Goal: Register for event/course

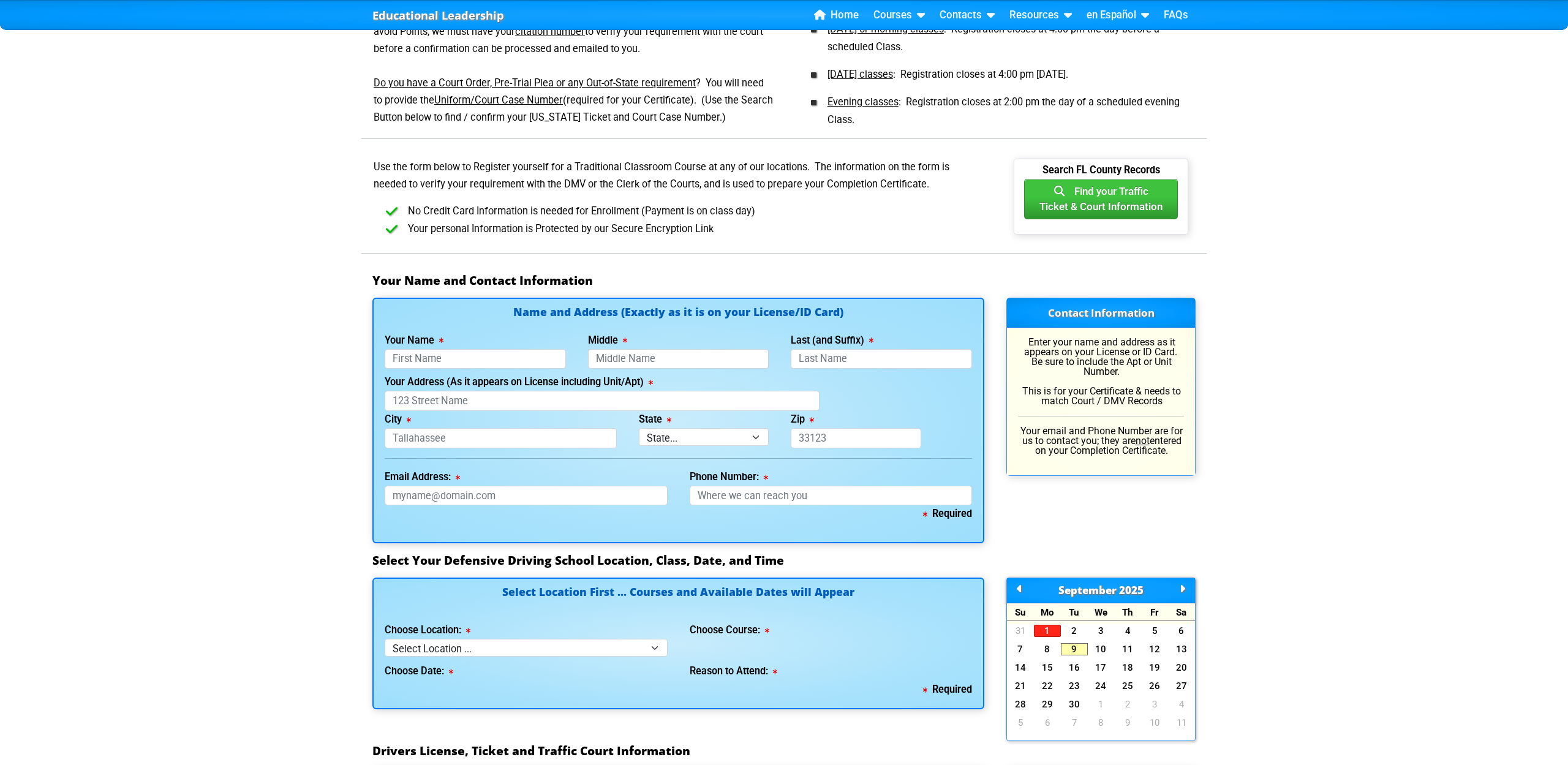
scroll to position [588, 0]
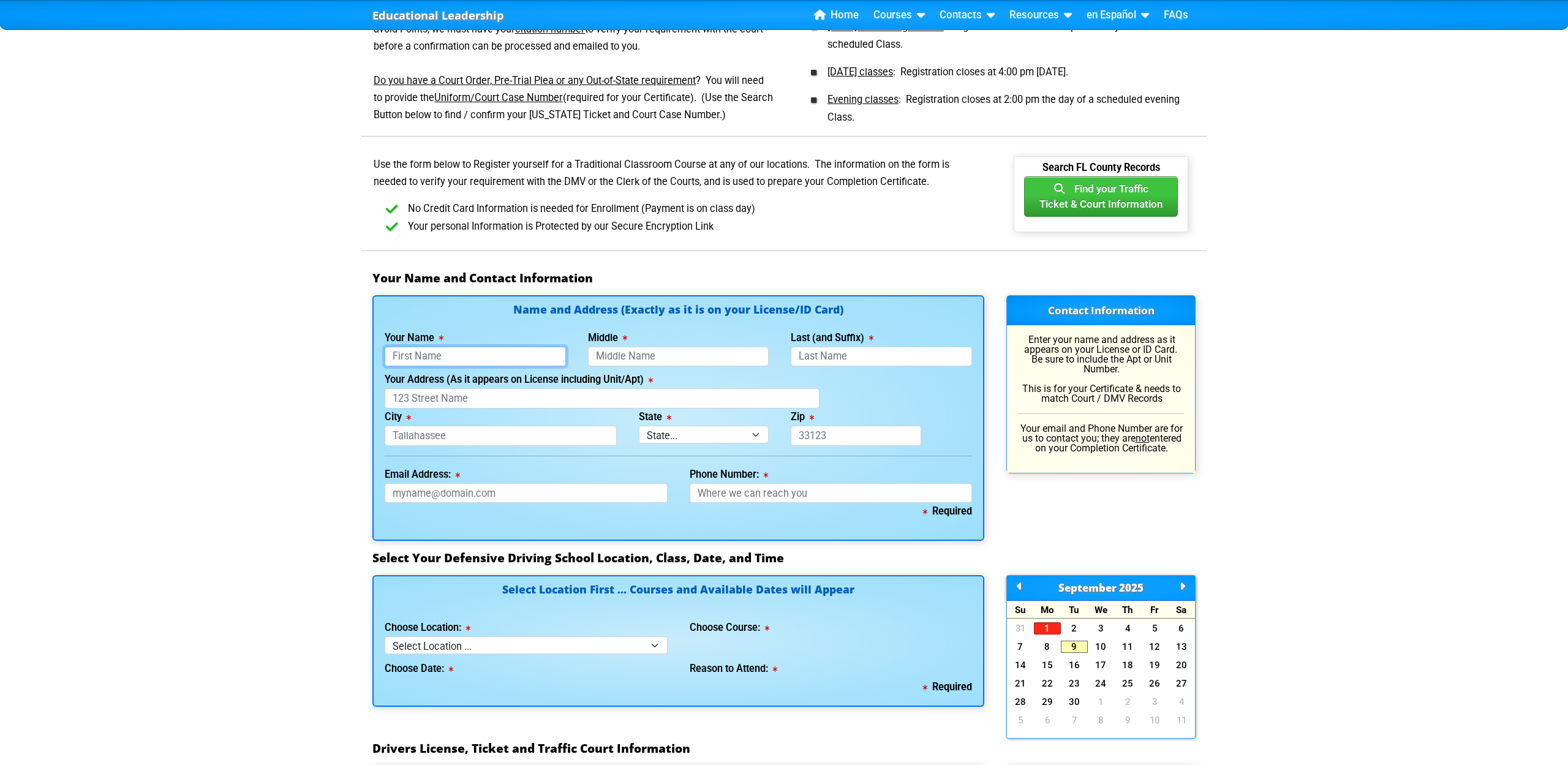
click at [479, 363] on input "Your Name" at bounding box center [475, 356] width 181 height 21
type input "Ajit"
type input "S"
type input "Kohli"
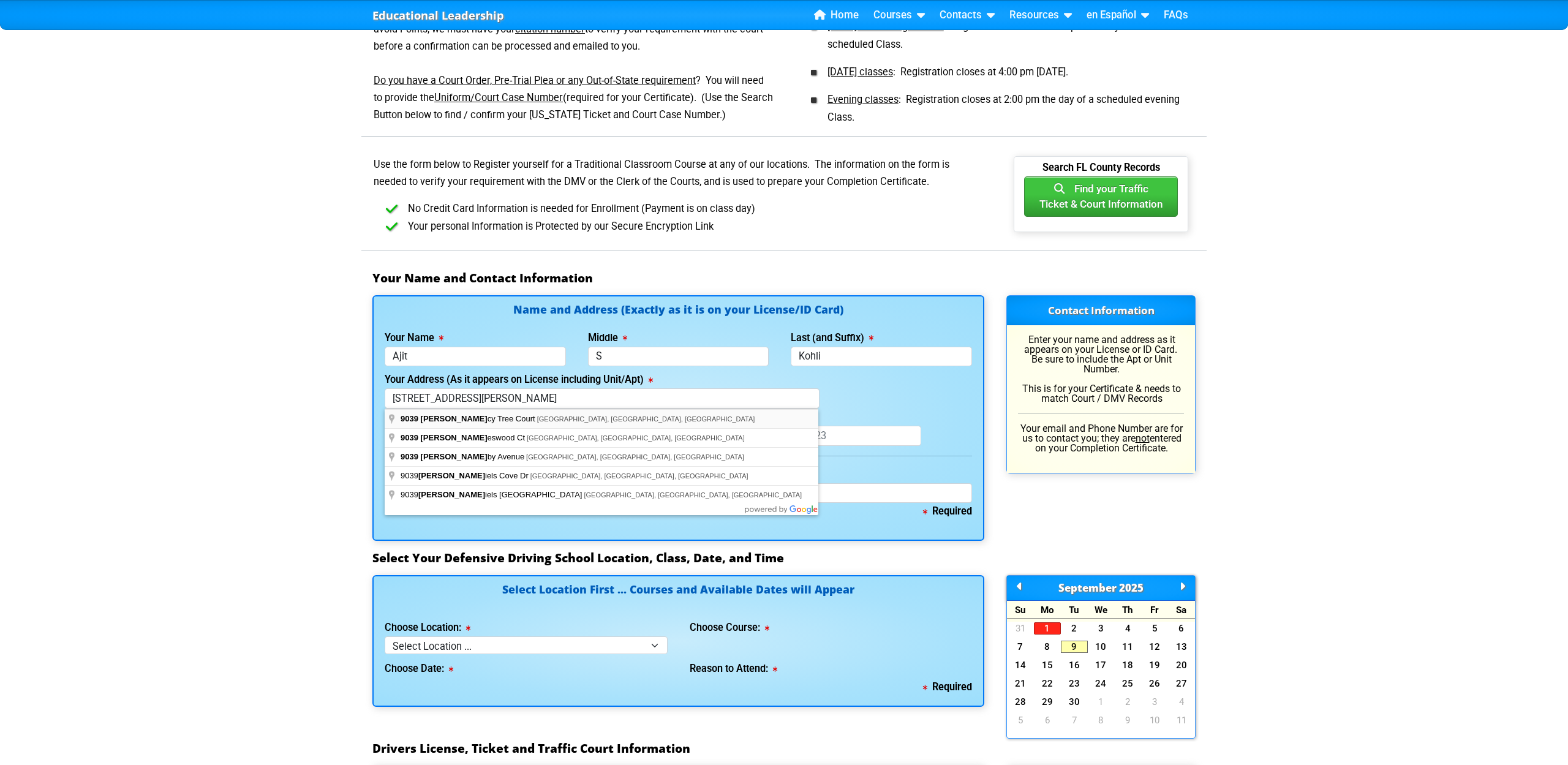
type input "9039 Dancy Tree Court"
type input "Orlando"
select select "{"fullName":"Florida","abbreviation":"FL","uniqueId":"1d559909-6cf0-4a4d-848e-a…"
type input "32836"
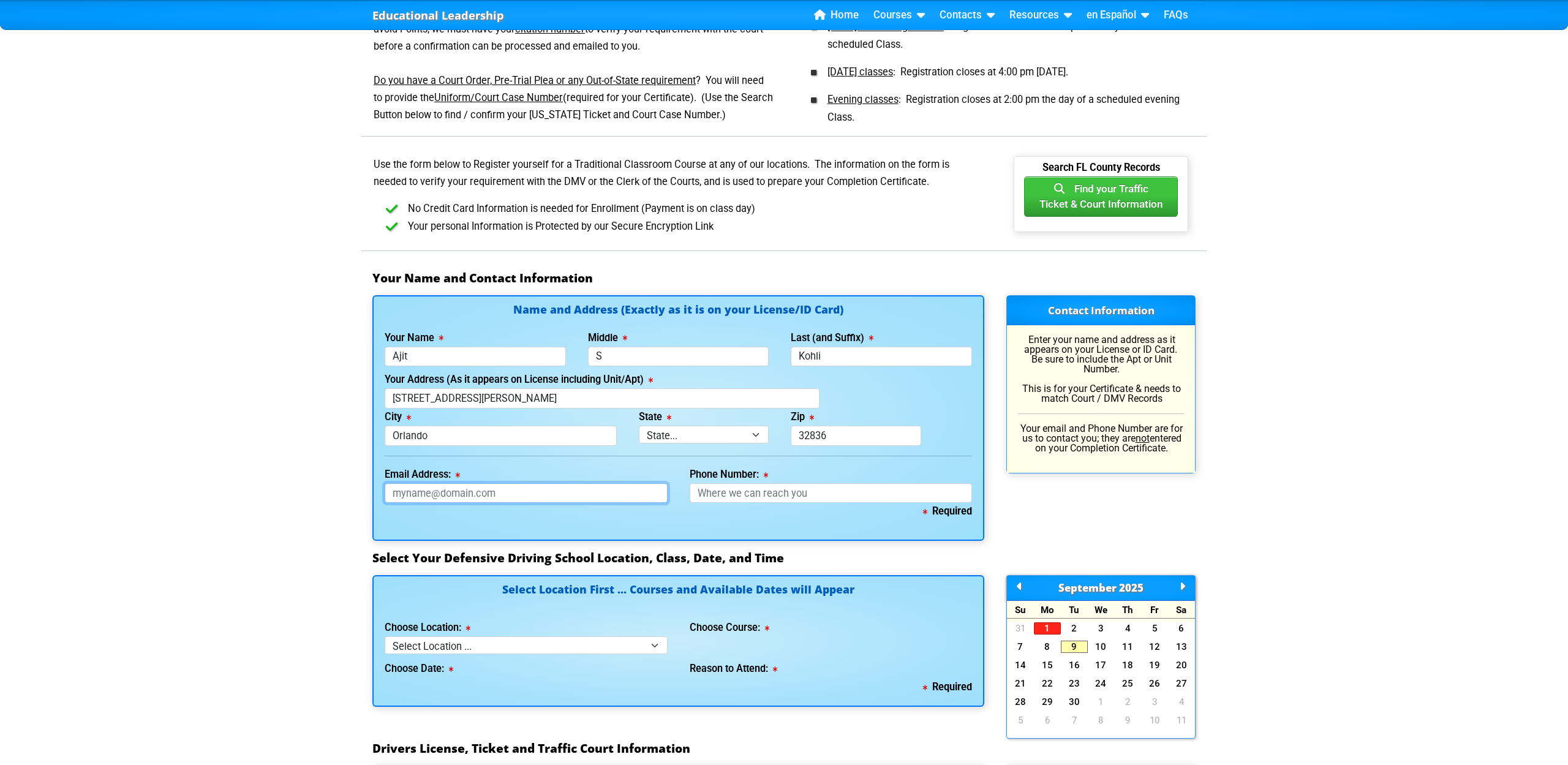
click at [507, 493] on input "Email Address:" at bounding box center [526, 493] width 283 height 21
type input "askji1951@gmail.com"
type input "407-433-4419"
click at [453, 651] on select "Select Location ... Tampa Orlando Kissimmee Tampa - en español Kissimmee - en e…" at bounding box center [526, 645] width 283 height 18
click at [491, 644] on select "Select Location ... Tampa Orlando Kissimmee Tampa - en español Kissimmee - en e…" at bounding box center [526, 645] width 283 height 18
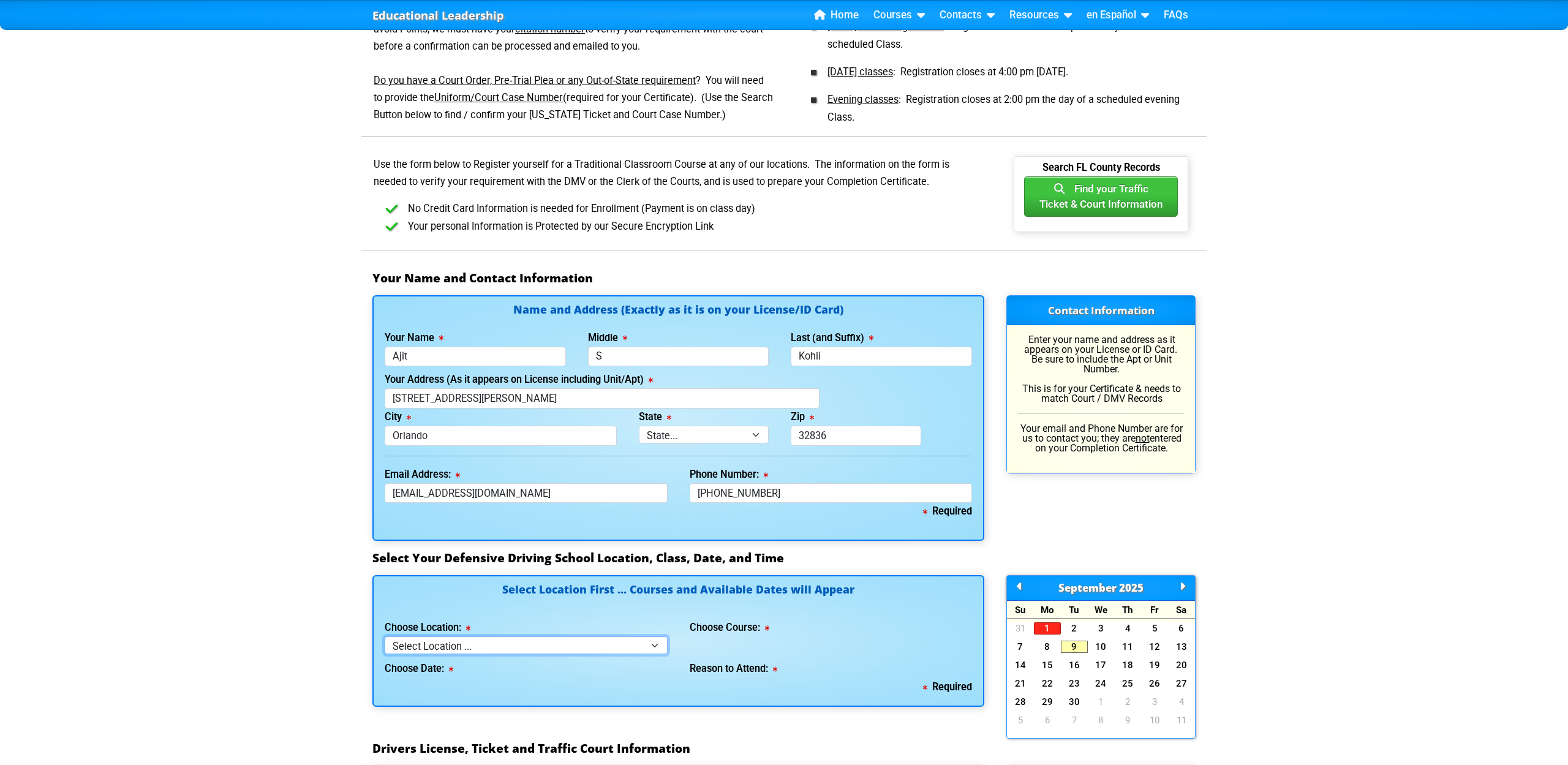
select select "3"
select select
click at [778, 651] on select "Select Course ... 4 Hour Under 25 Class (STOP or Youthful Offender) 8 Hour Aggr…" at bounding box center [830, 645] width 283 height 18
click at [561, 646] on select "Select Location ... Tampa Orlando Kissimmee Tampa - en español Kissimmee - en e…" at bounding box center [526, 645] width 283 height 18
select select "4"
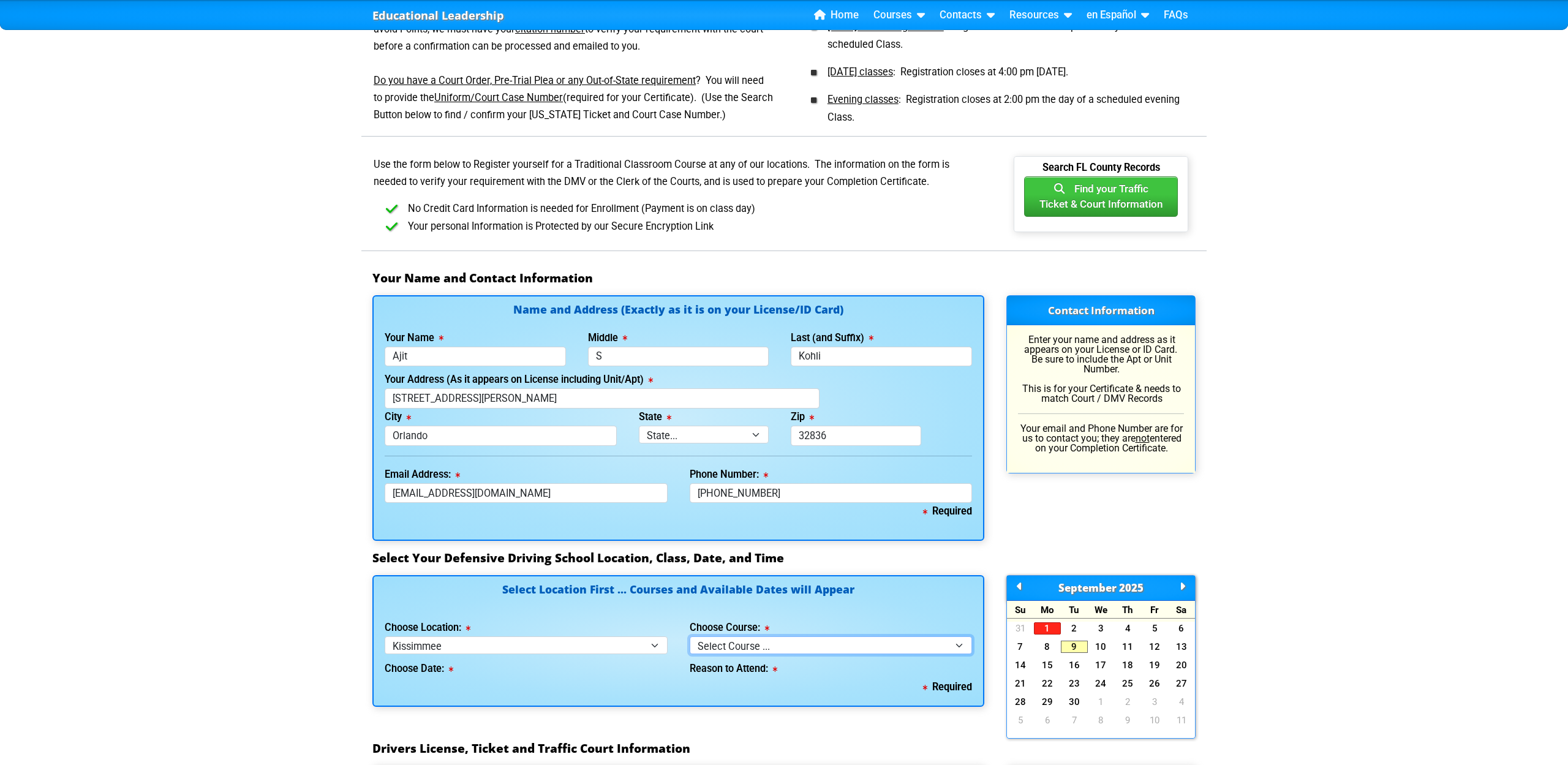
click at [786, 644] on select "Select Course ... 4 Hour BDI Class (Basic Course & TCAC) 4 Hour Under 25 Class …" at bounding box center [830, 645] width 283 height 18
select select "8"
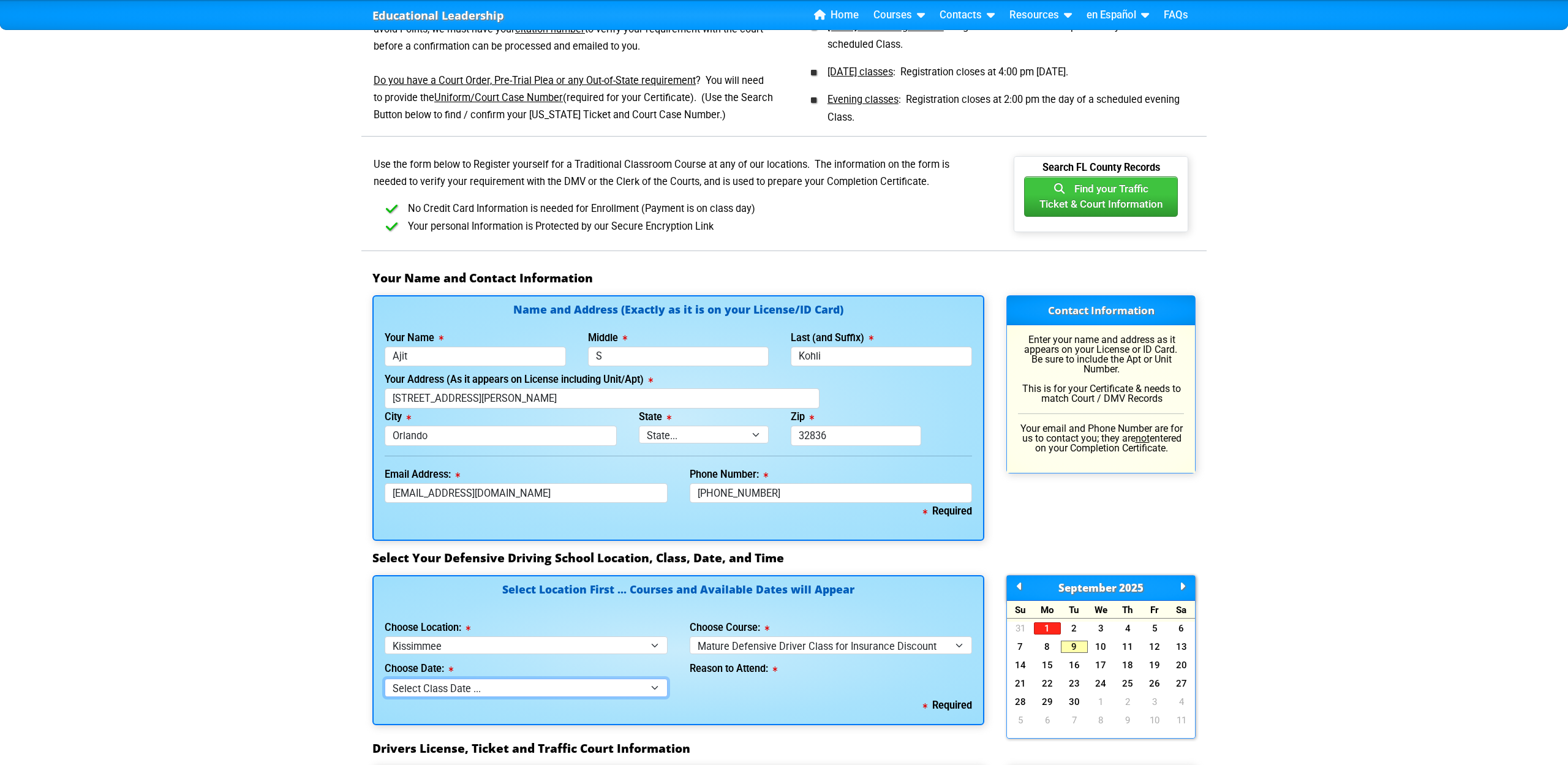
click at [513, 692] on select "Select Class Date ... Sep 10 -- (Wednesday from 9:30am-1:30pm)" at bounding box center [526, 687] width 283 height 18
select select "09/10/2025, 4"
click at [757, 690] on select "Select why you need to take class ... Mature Driver Insurance Discount (55+ Yea…" at bounding box center [830, 687] width 283 height 18
select select "Insurance Discount"
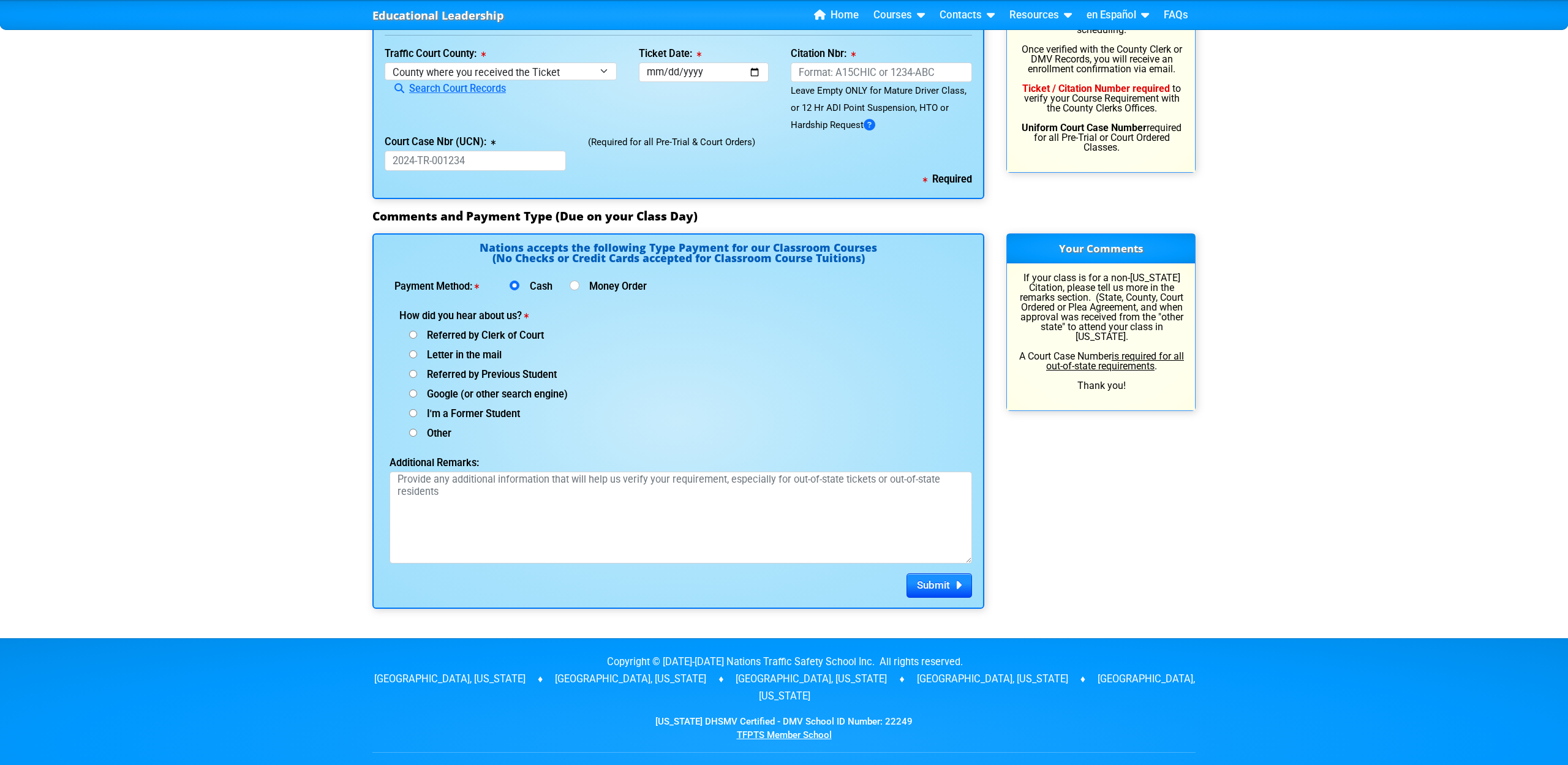
scroll to position [1401, 0]
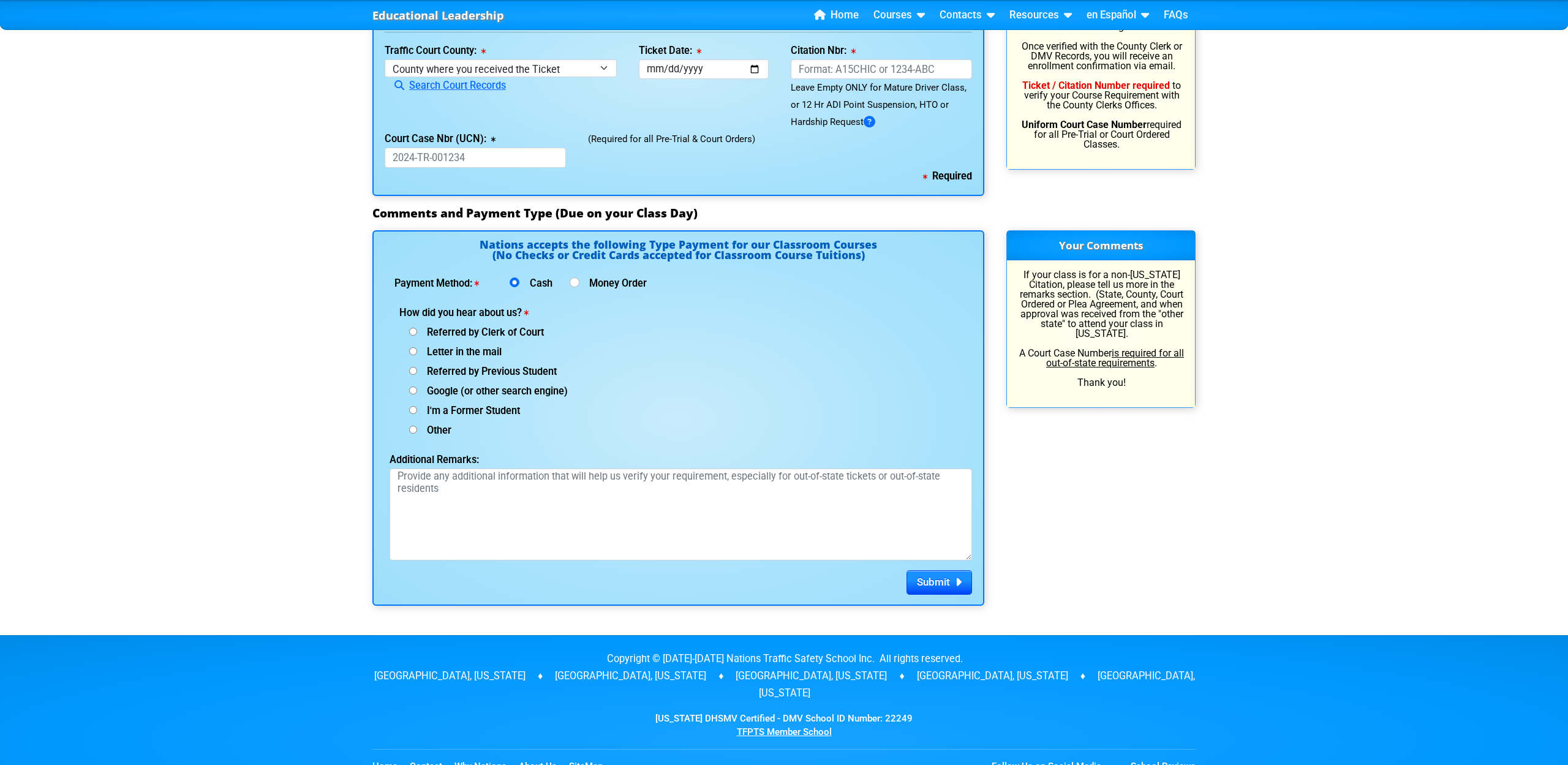
click at [413, 391] on input "Google (or other search engine)" at bounding box center [413, 390] width 8 height 8
radio input "true"
click at [642, 496] on textarea "Additional Remarks:" at bounding box center [680, 514] width 582 height 92
click at [941, 584] on span "Submit" at bounding box center [933, 582] width 33 height 12
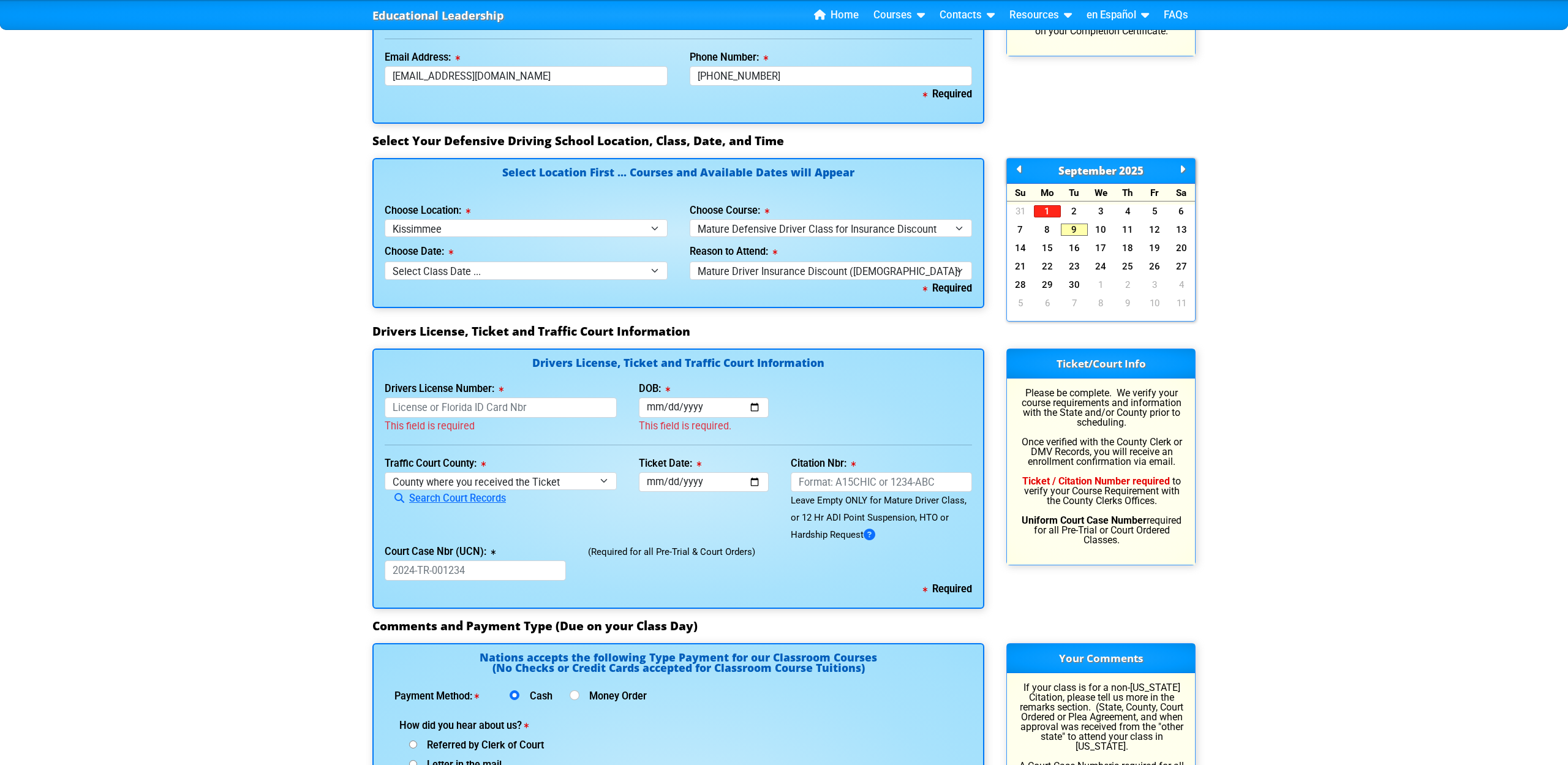
scroll to position [1003, 0]
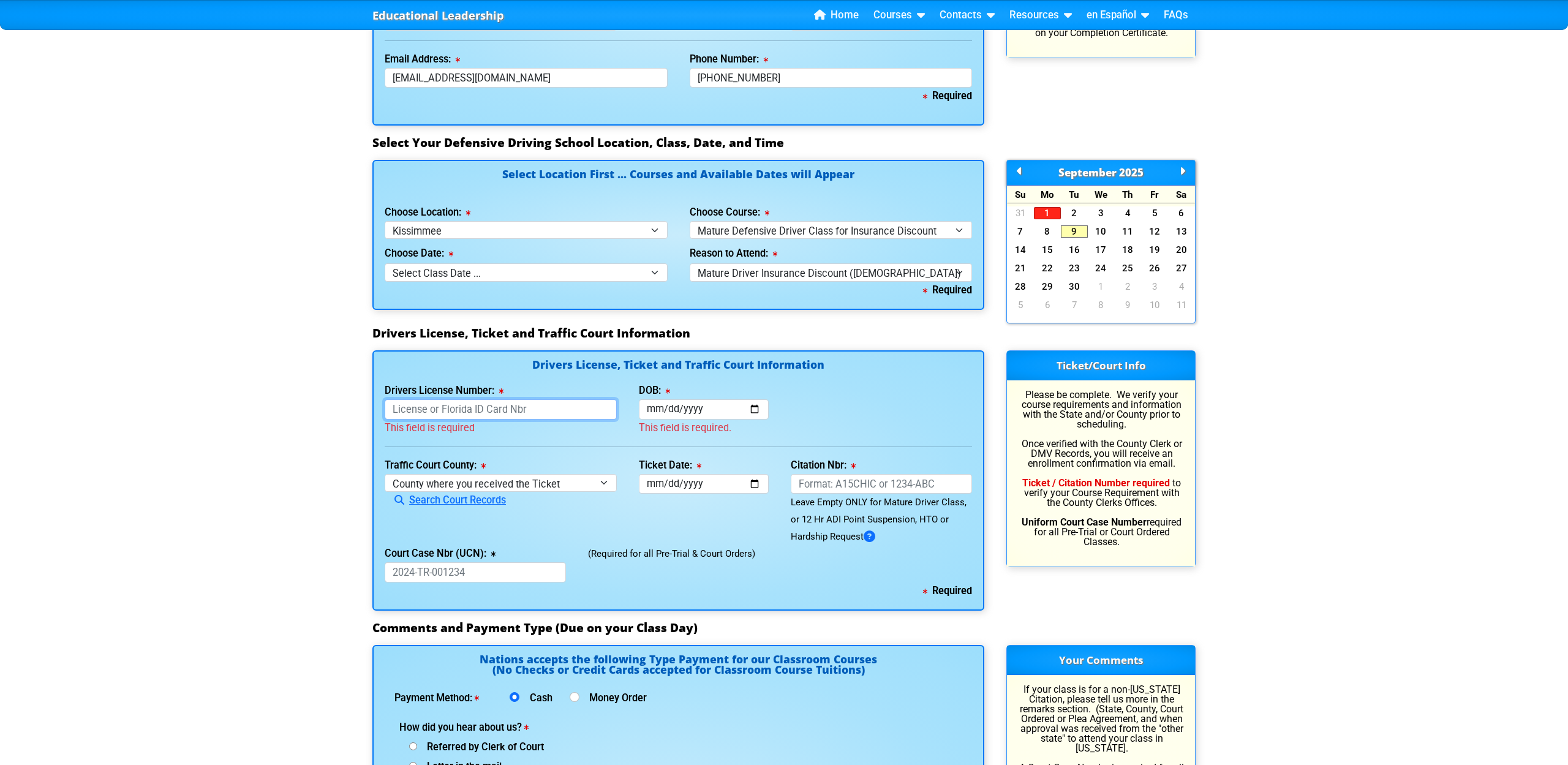
click at [552, 409] on input "Drivers License Number:" at bounding box center [501, 409] width 232 height 21
type input "K400017510600"
click at [740, 411] on input "DOB:" at bounding box center [705, 409] width 130 height 21
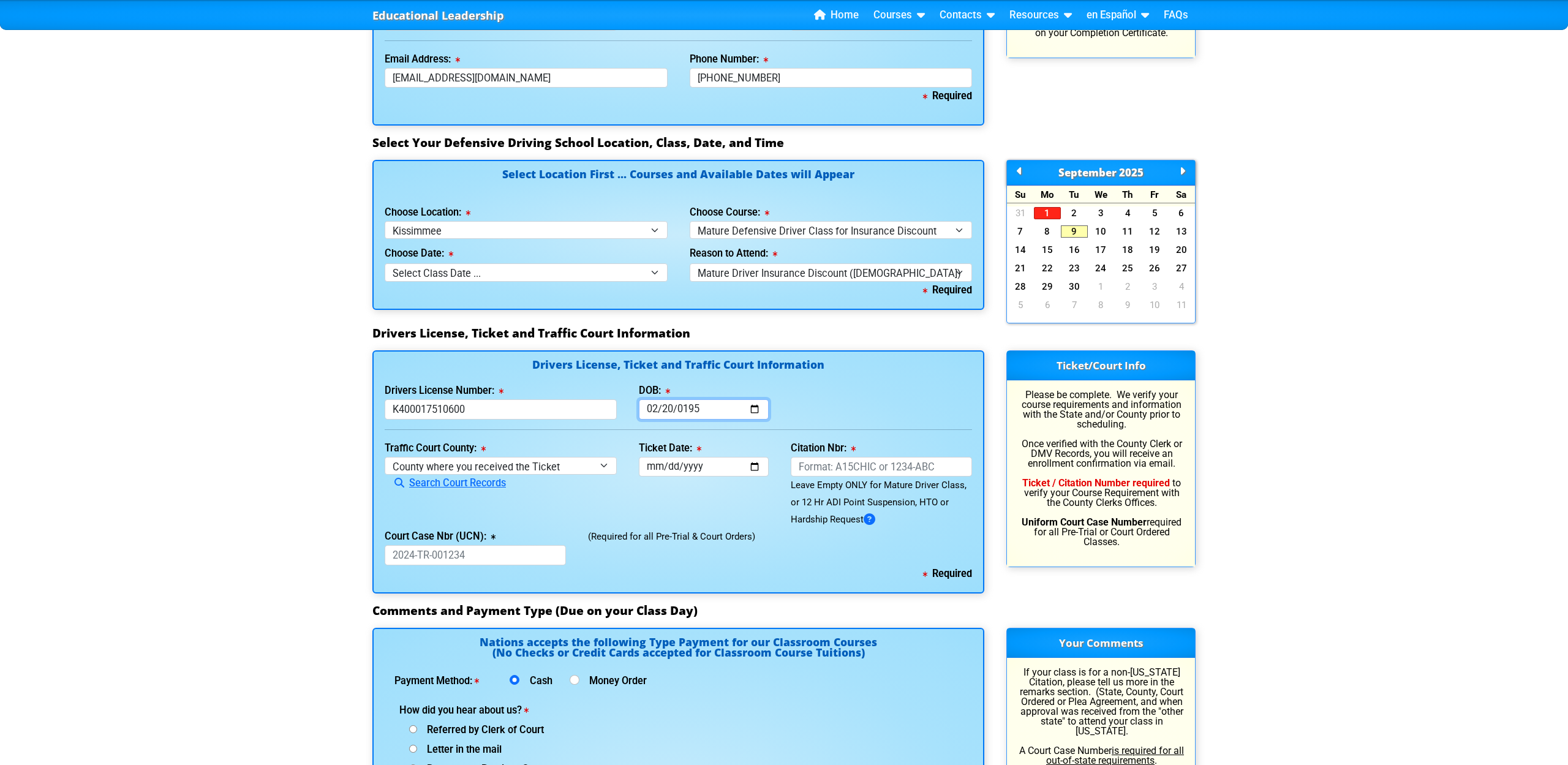
type input "[DATE]"
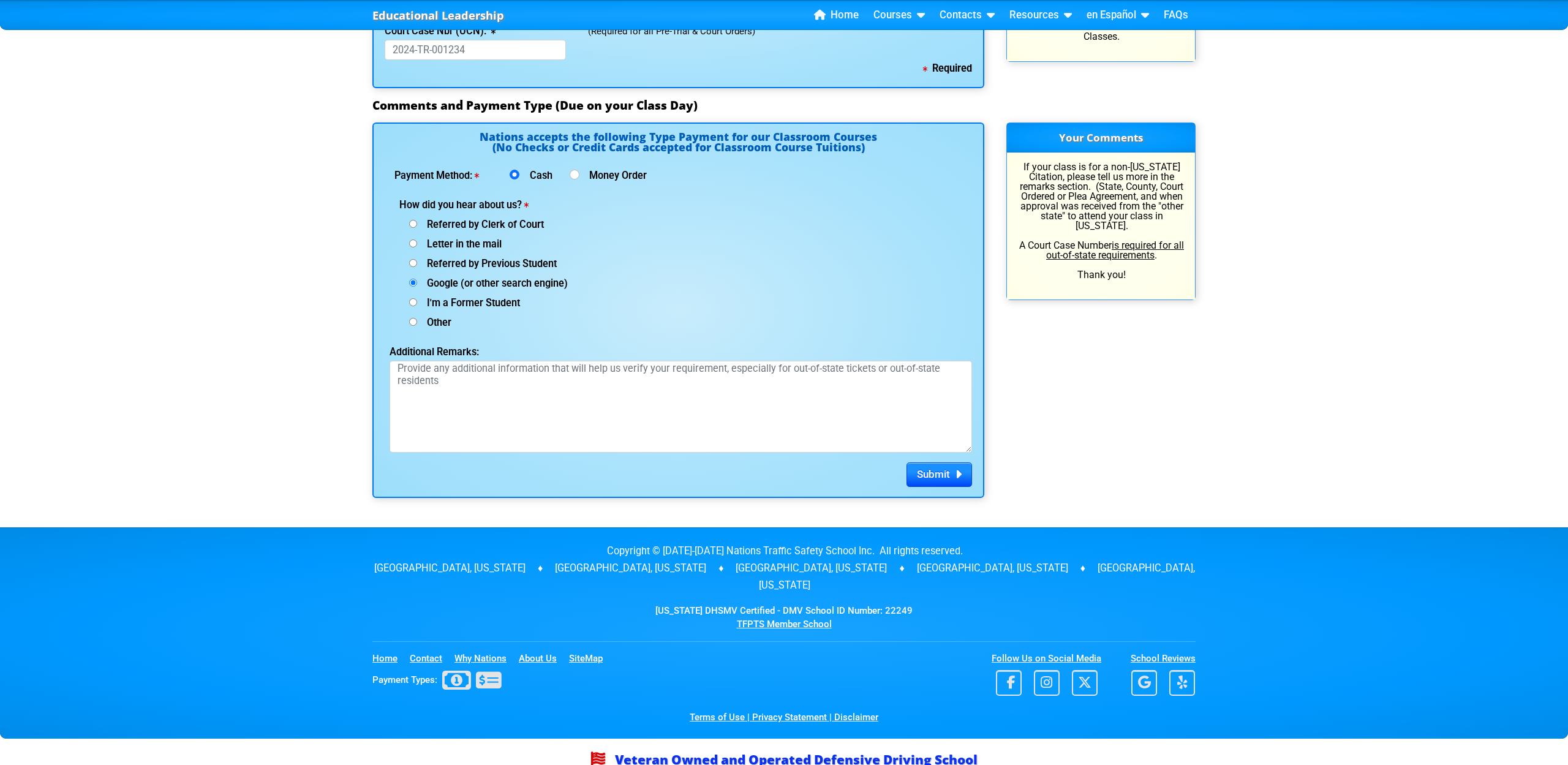
scroll to position [1510, 0]
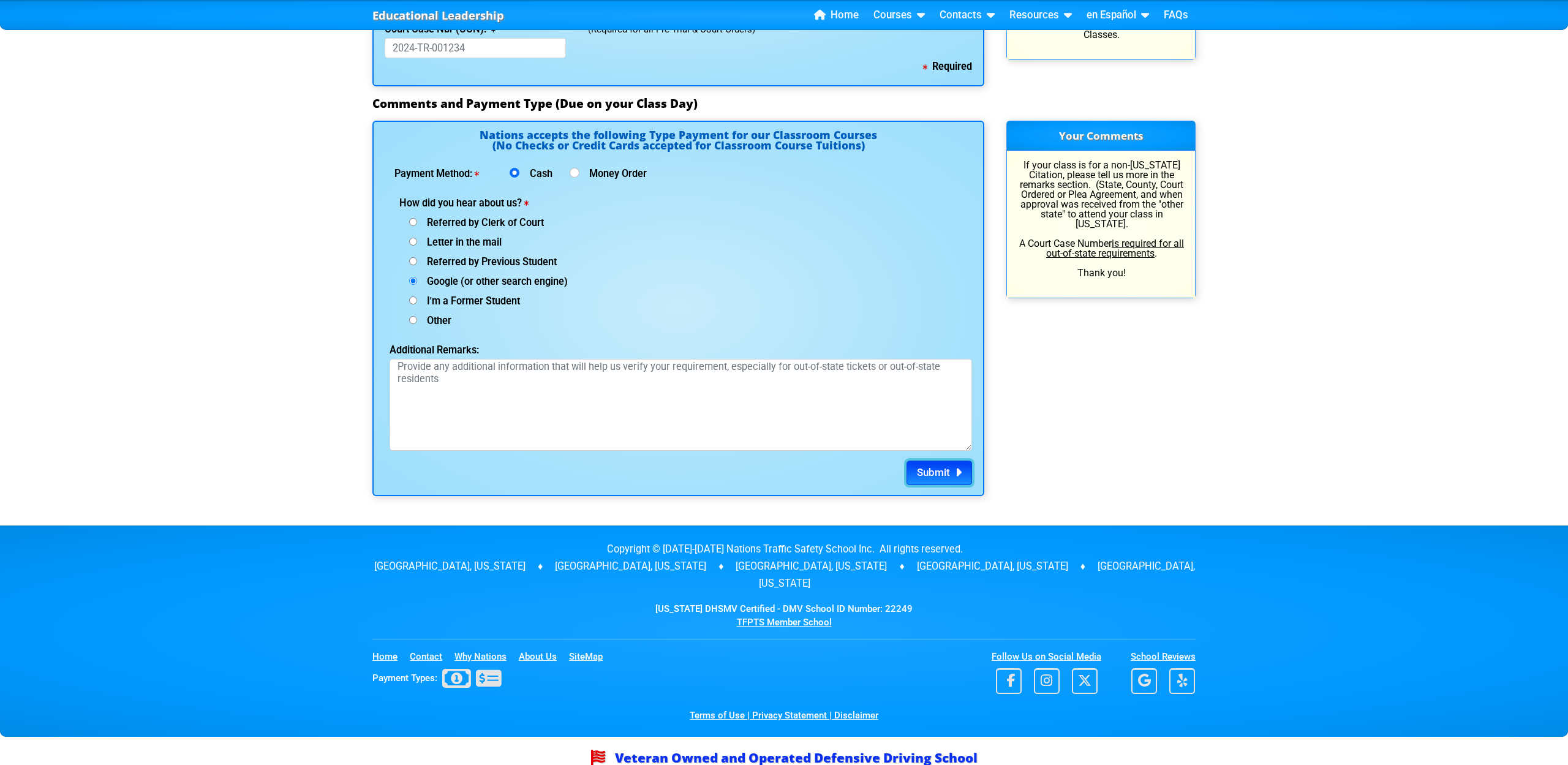
click at [943, 478] on button "Submit" at bounding box center [938, 472] width 65 height 24
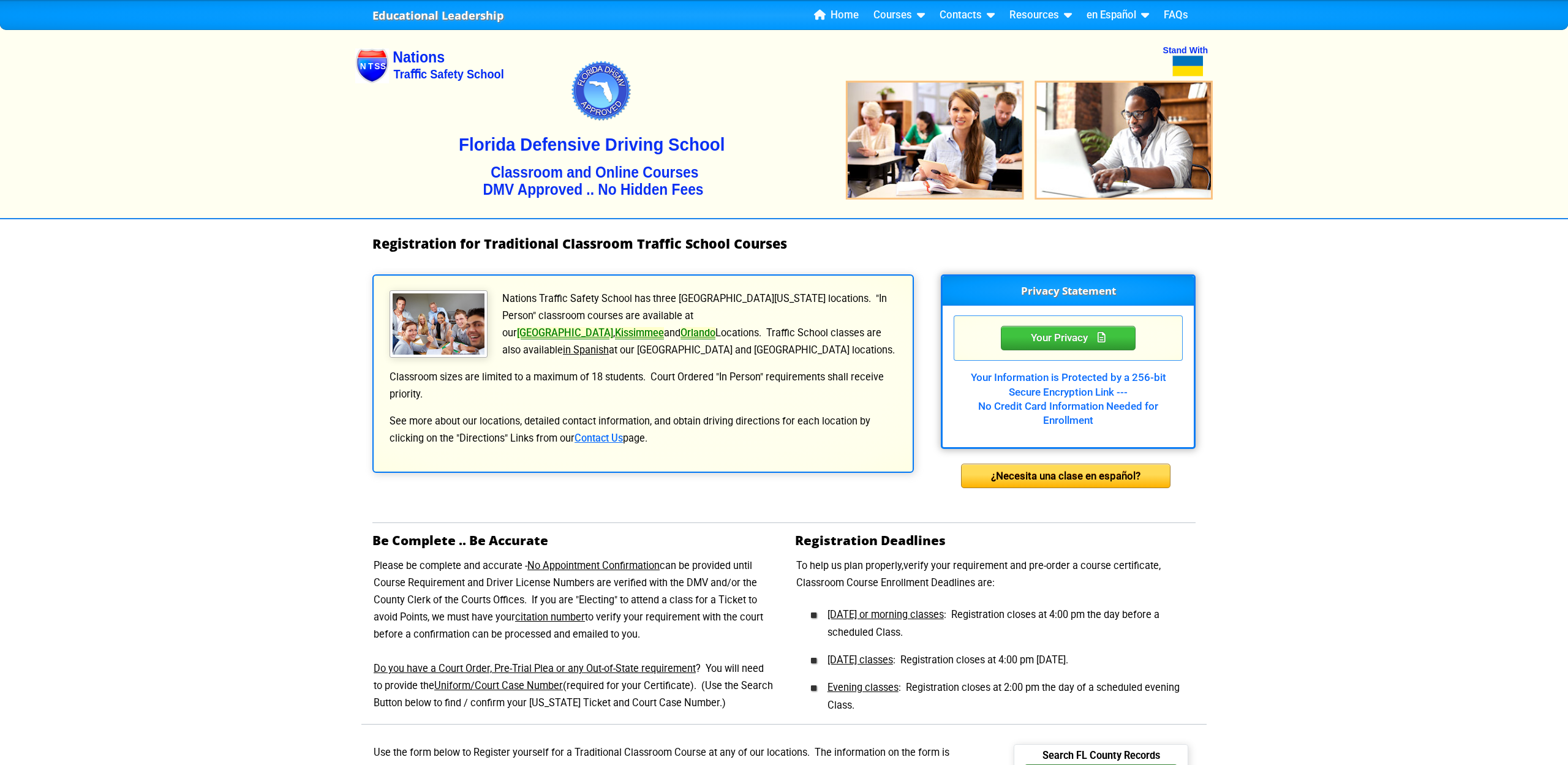
select select "4"
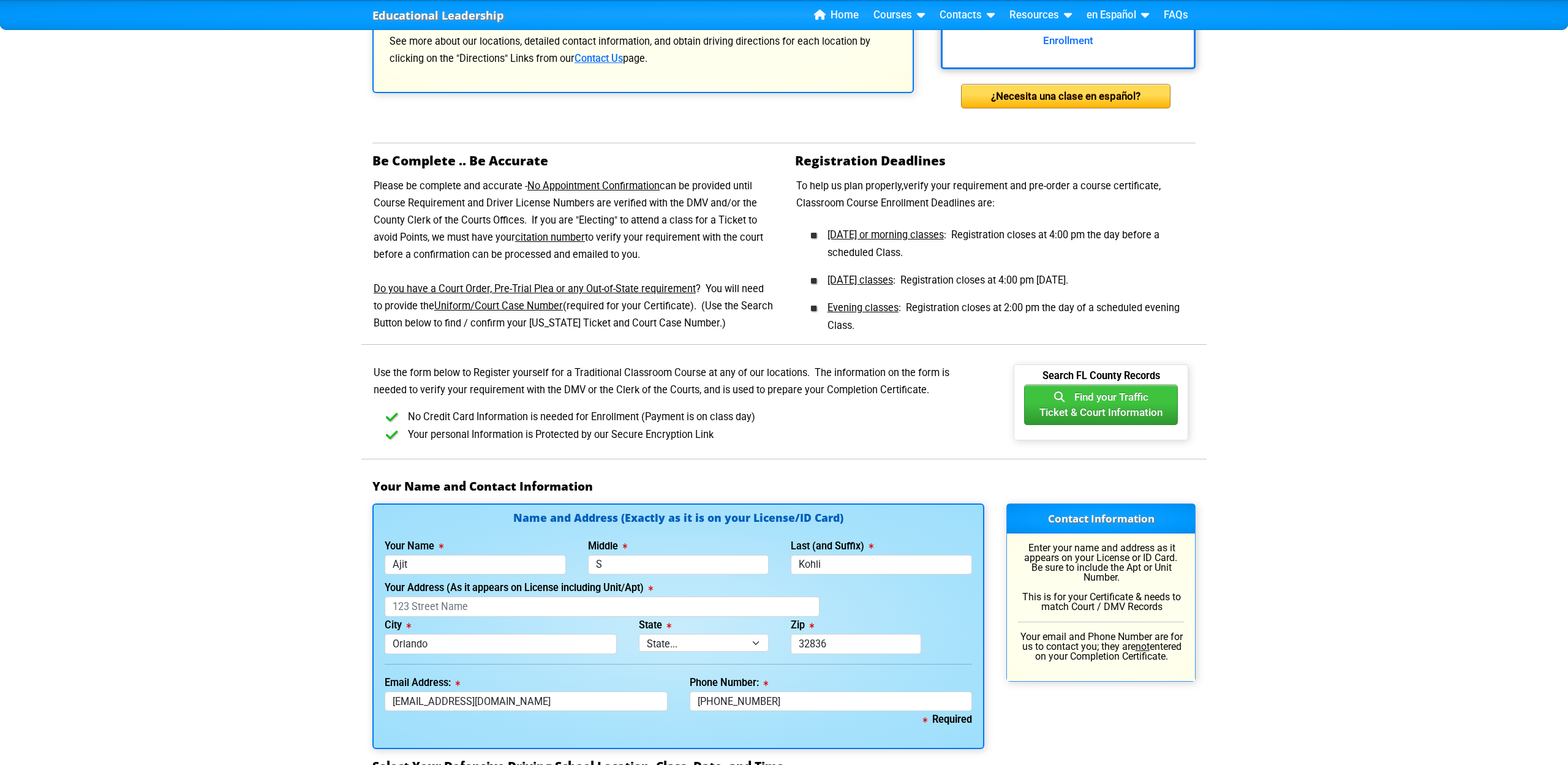
scroll to position [373, 0]
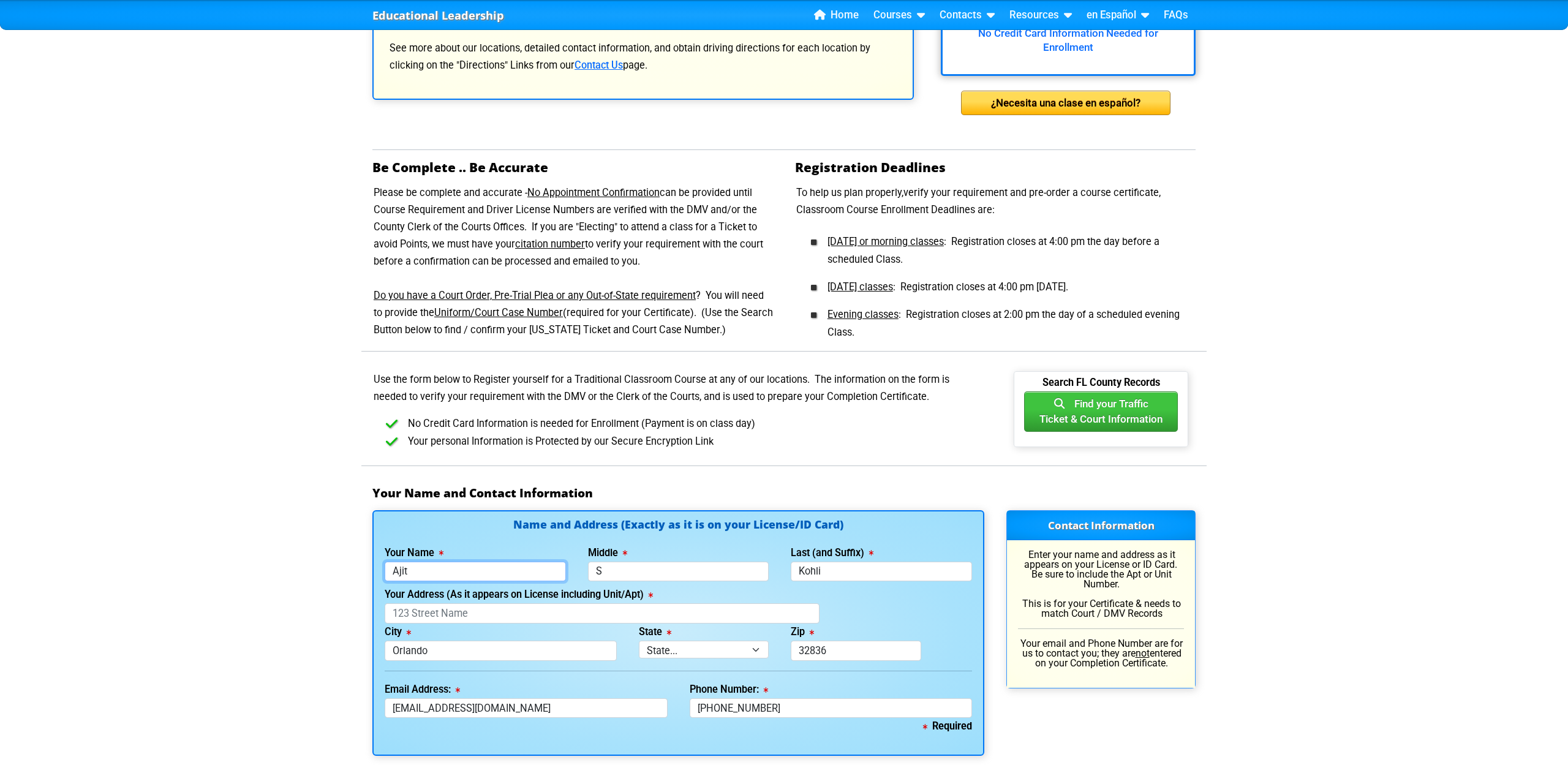
click at [438, 577] on input "Ajit" at bounding box center [475, 571] width 181 height 21
type input "A"
type input "[PERSON_NAME]"
click at [481, 612] on input "Your Address (As it appears on License including Unit/Apt)" at bounding box center [602, 613] width 435 height 21
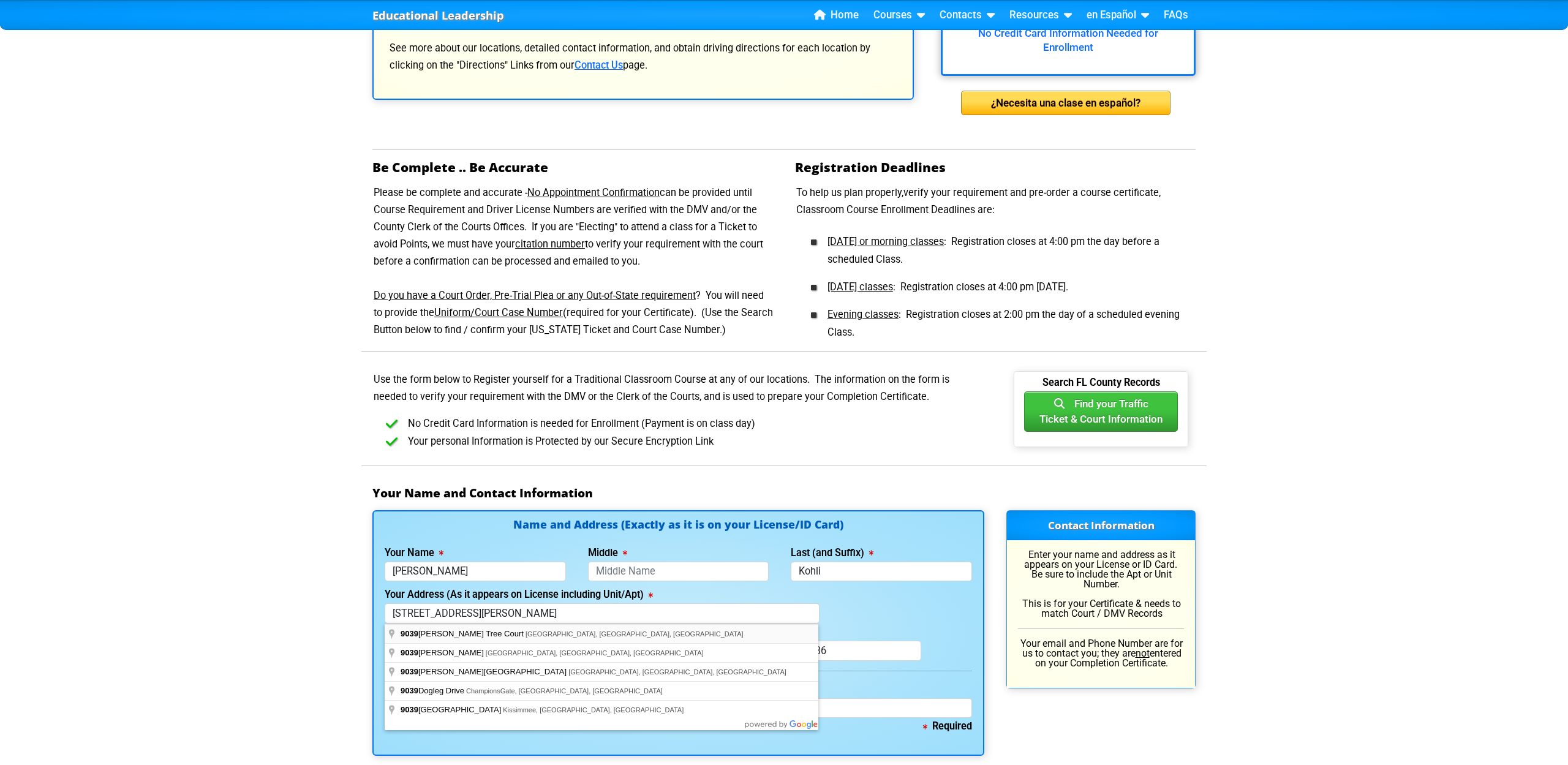
type input "[STREET_ADDRESS][PERSON_NAME]"
select select "{"fullName":"[US_STATE]","abbreviation":"FL","uniqueId":"1d559909-6cf0-4a4d-848…"
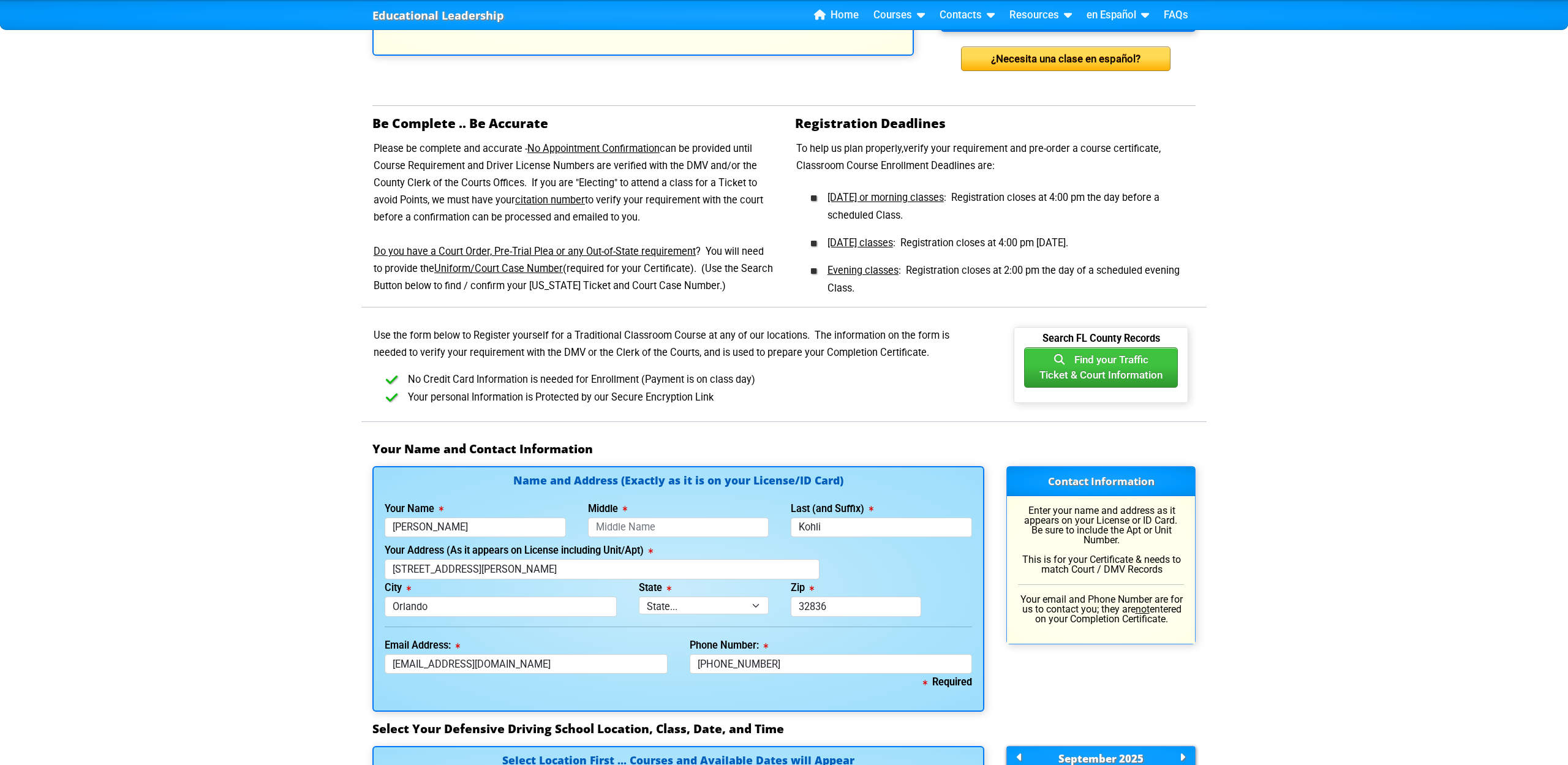
scroll to position [430, 0]
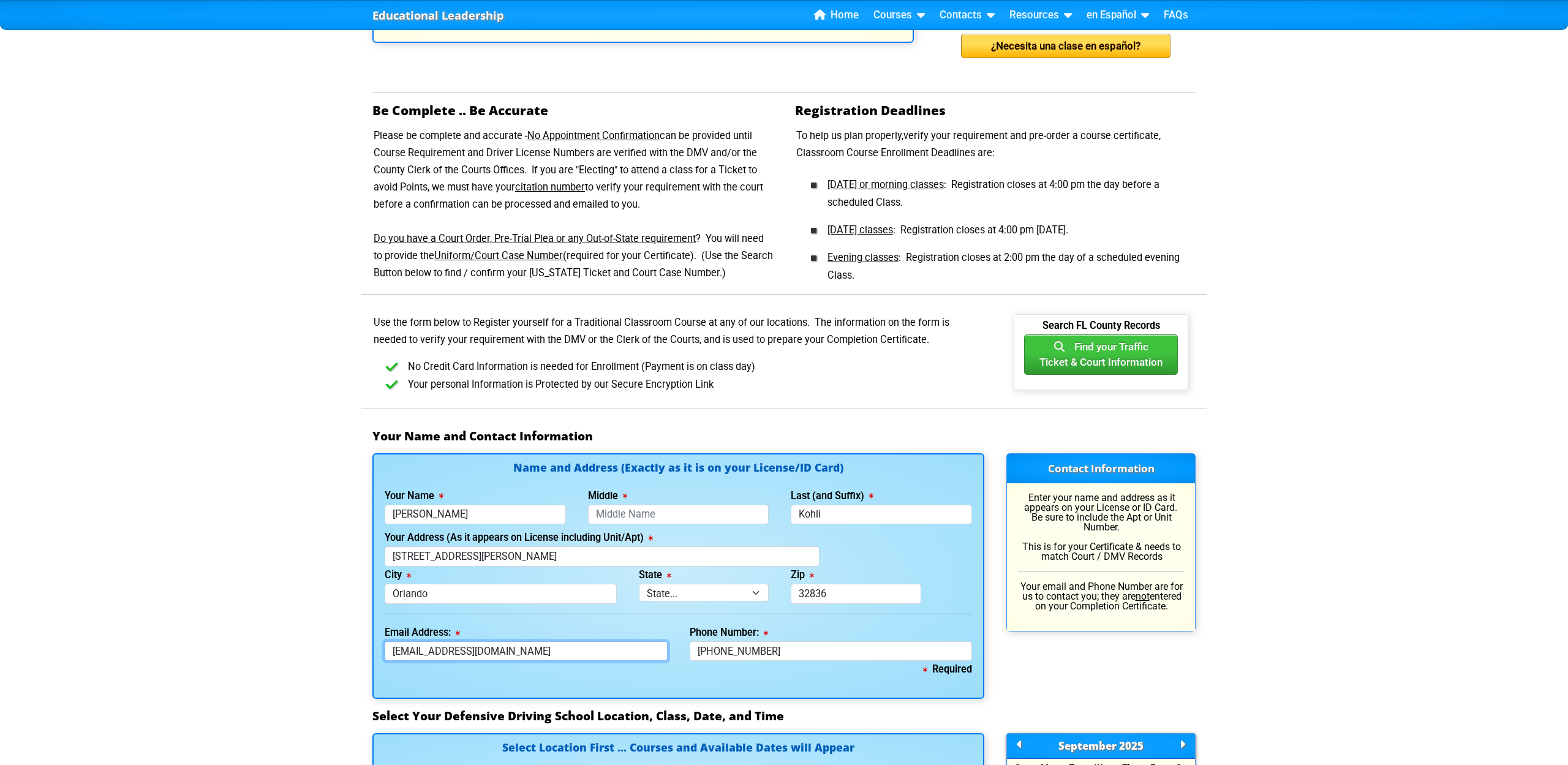
click at [505, 654] on input "[EMAIL_ADDRESS][DOMAIN_NAME]" at bounding box center [526, 651] width 283 height 21
type input "a"
type input "[EMAIL_ADDRESS][DOMAIN_NAME]"
click at [784, 646] on input "[PHONE_NUMBER]" at bounding box center [830, 651] width 283 height 21
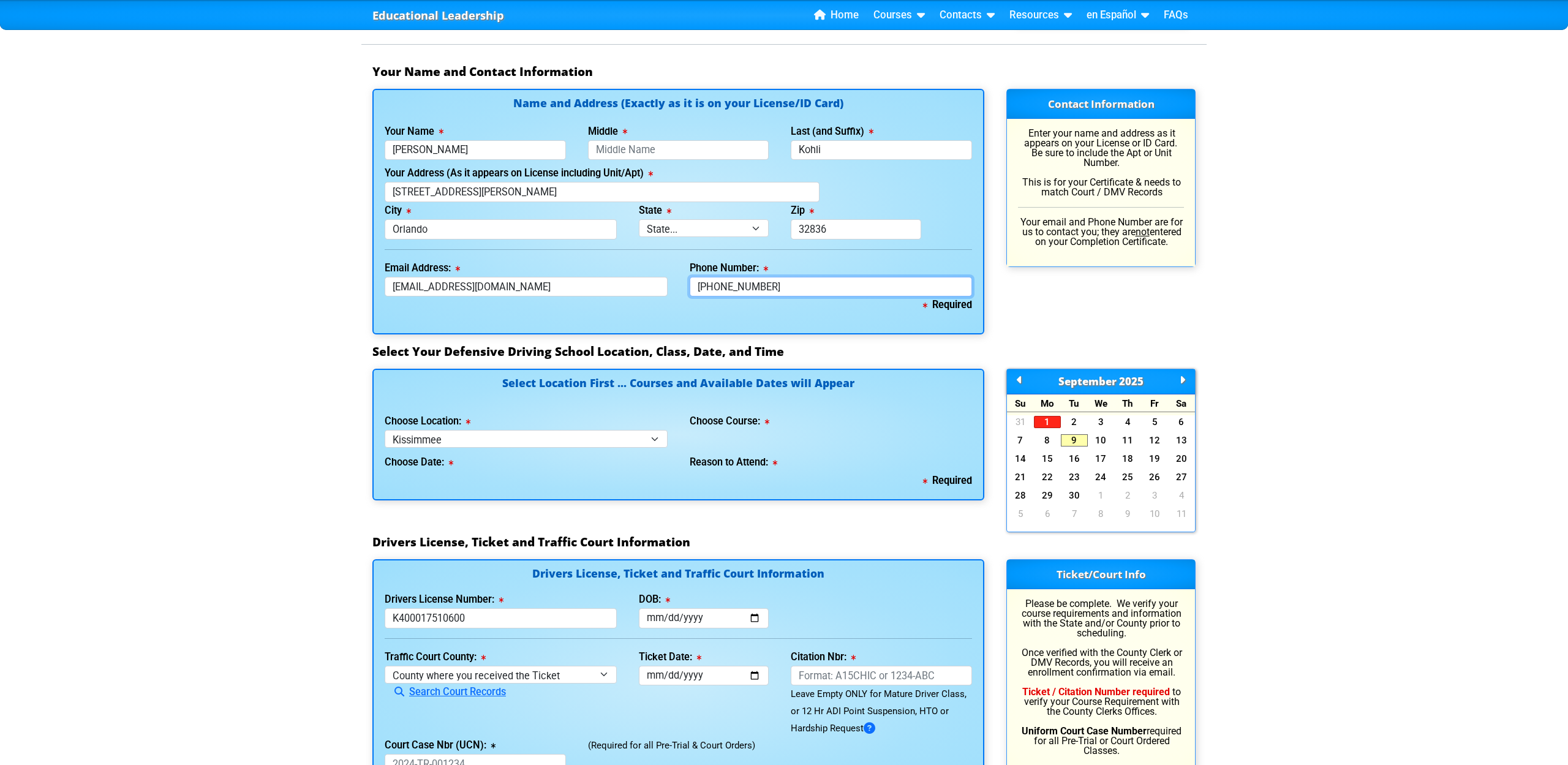
scroll to position [812, 0]
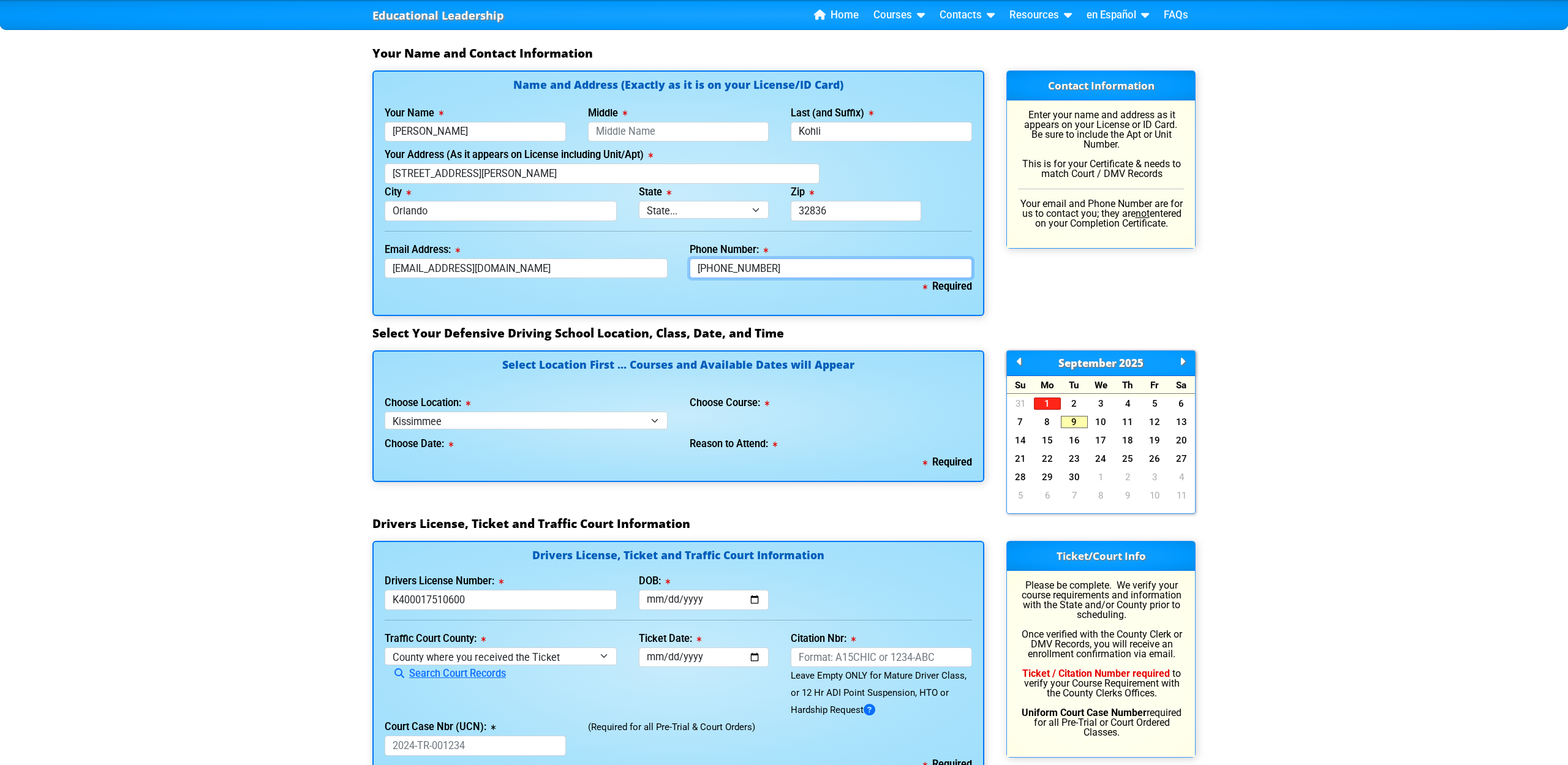
type input "[PHONE_NUMBER]"
click at [636, 420] on select "Select Location ... Tampa Orlando Kissimmee [GEOGRAPHIC_DATA] - en español [GEO…" at bounding box center [526, 420] width 283 height 18
click at [771, 415] on div "Choose Course:" at bounding box center [831, 412] width 305 height 35
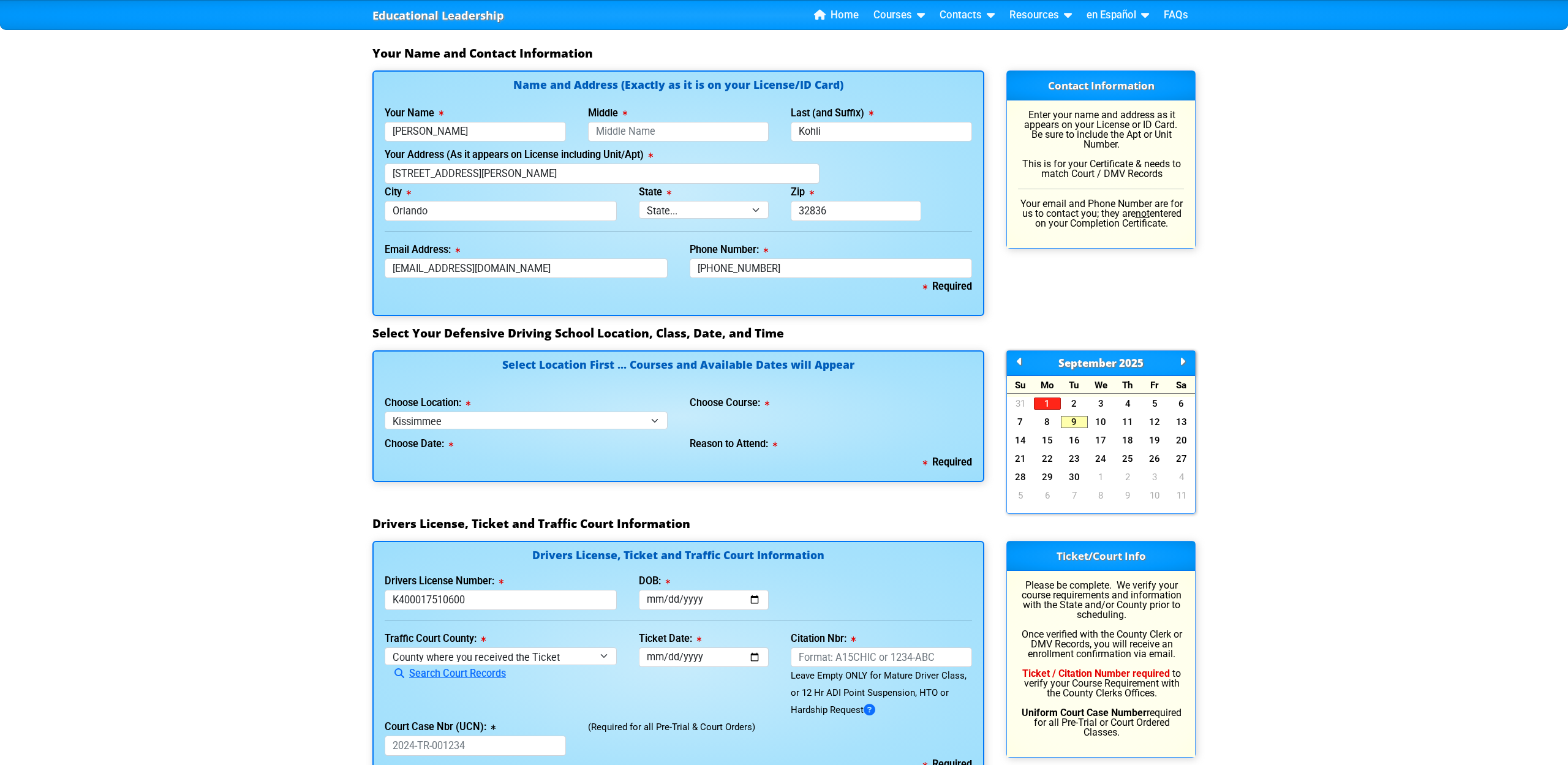
click at [771, 415] on div "Choose Course:" at bounding box center [831, 412] width 305 height 35
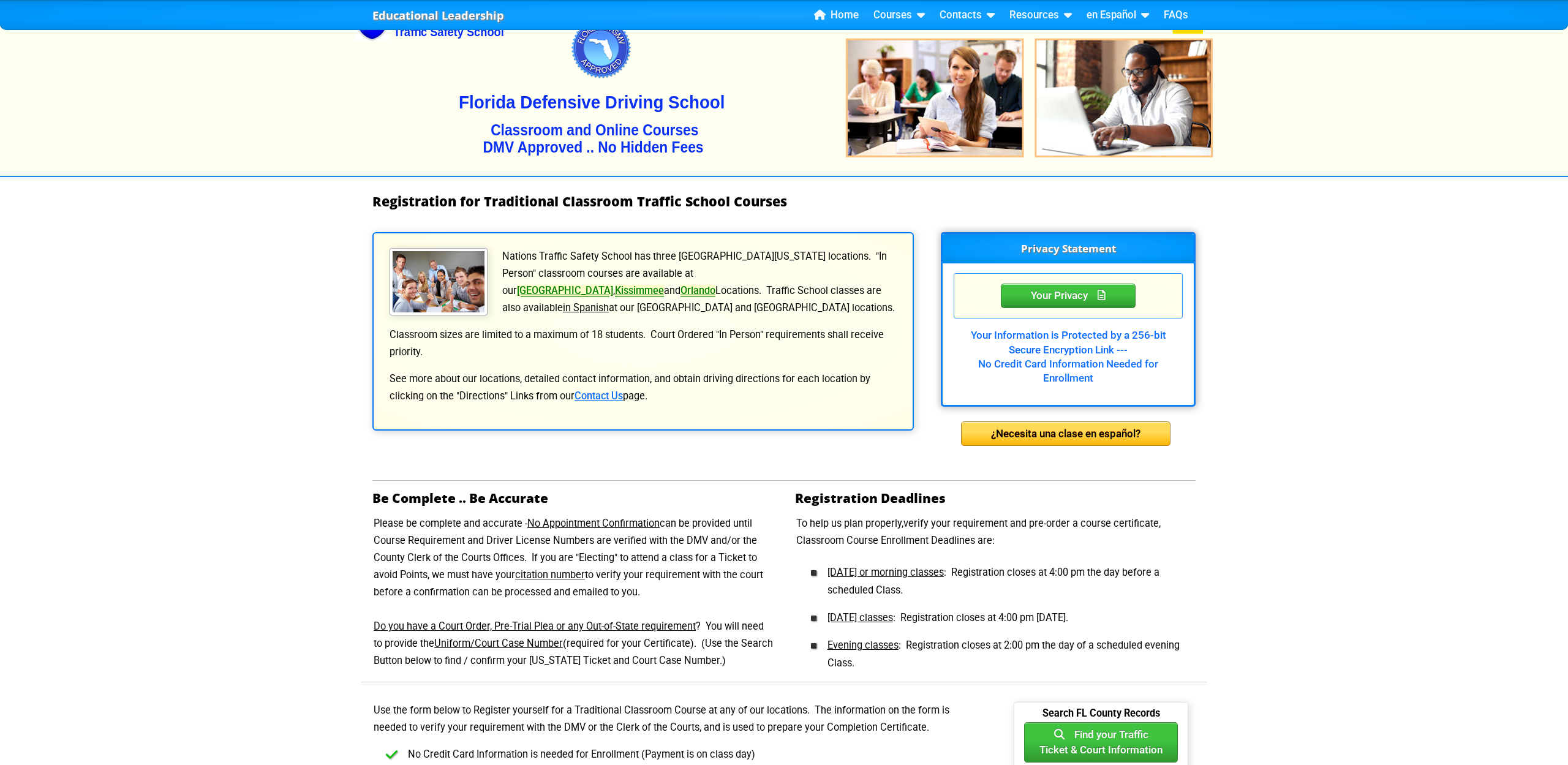
scroll to position [0, 0]
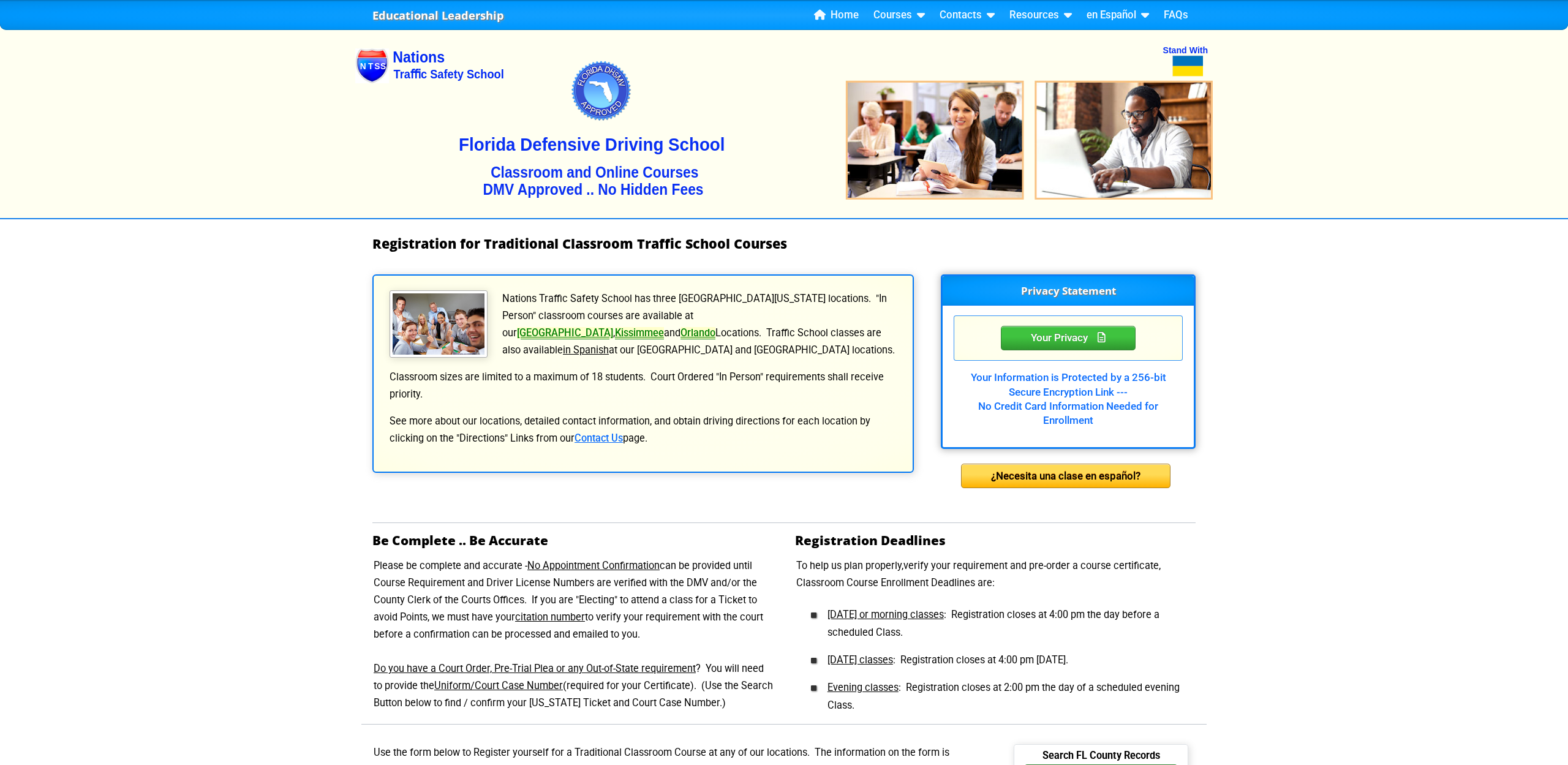
click at [418, 63] on img at bounding box center [784, 121] width 857 height 196
click at [363, 67] on img at bounding box center [784, 121] width 857 height 196
click at [842, 17] on link "Home" at bounding box center [836, 15] width 54 height 19
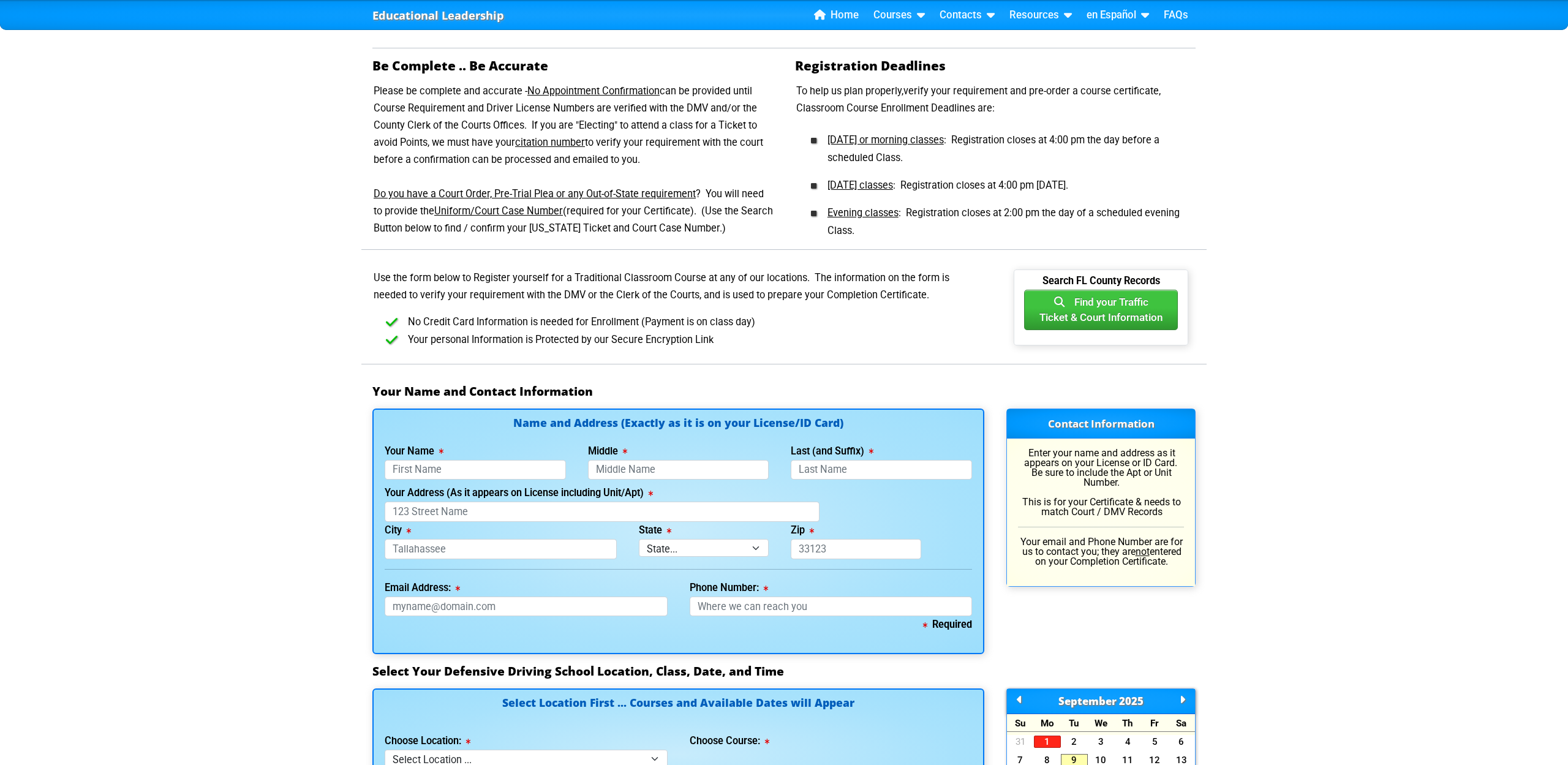
scroll to position [580, 0]
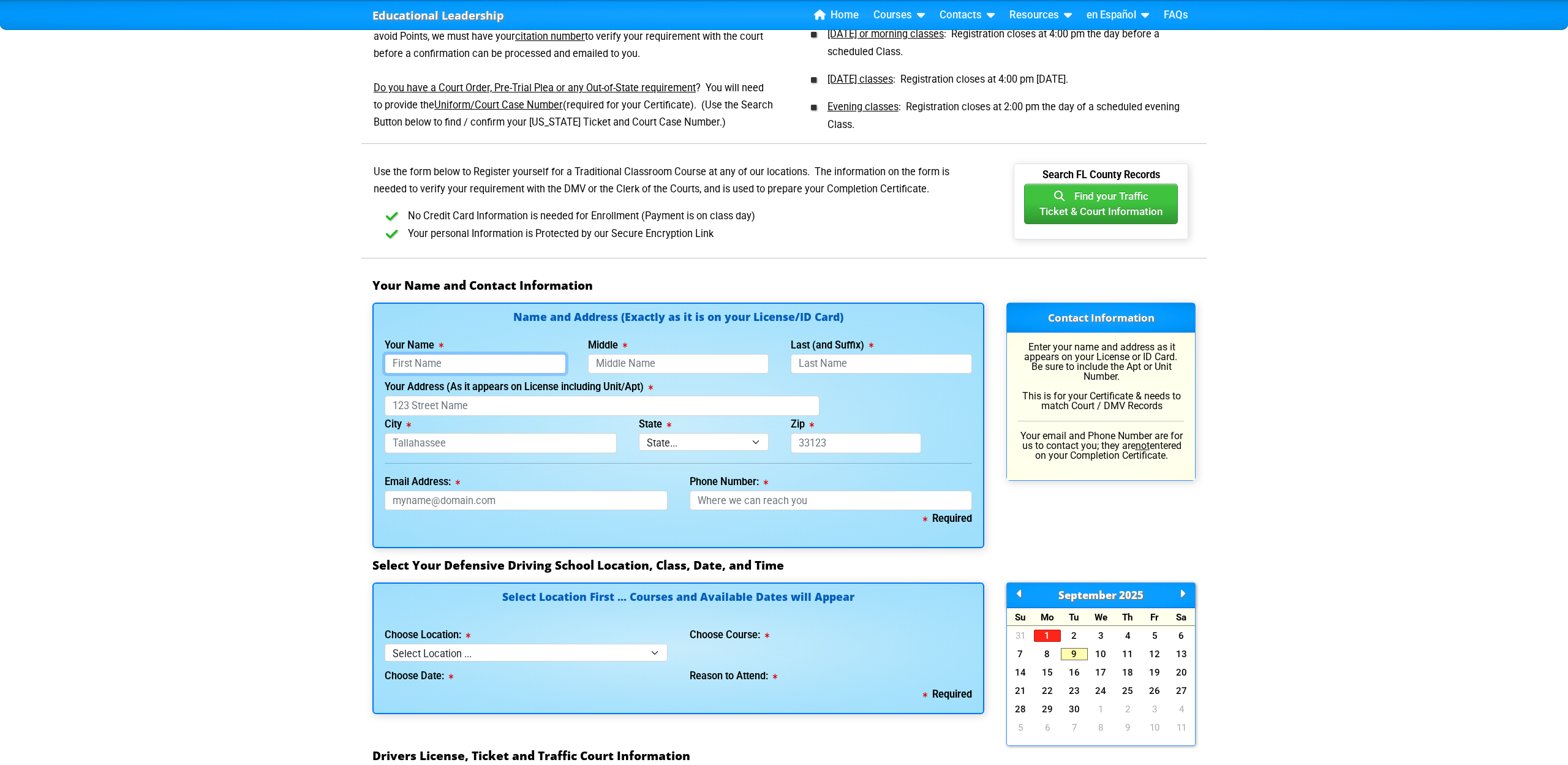
click at [470, 364] on input "Your Name" at bounding box center [475, 364] width 181 height 21
type input "Baljeet"
type input "Kohli"
type input "9039 Dancy Tree Court"
type input "Orlando"
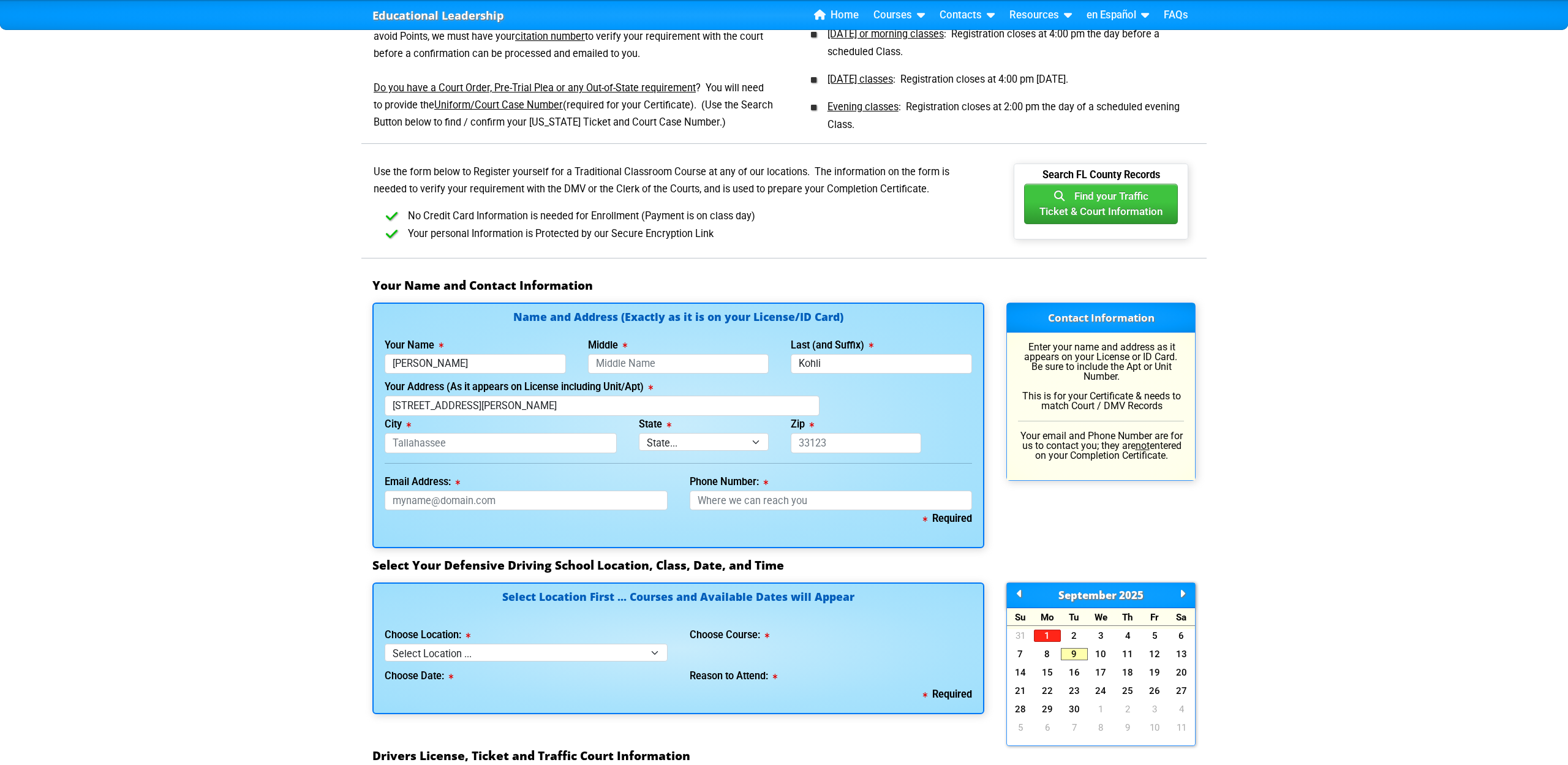
select select "{"fullName":"Florida","abbreviation":"FL","uniqueId":"1d559909-6cf0-4a4d-848e-a…"
type input "32836"
click at [454, 502] on input "Email Address:" at bounding box center [526, 501] width 283 height 21
type input "enfinwholesaler@gmail.com"
type input "407-451-4855"
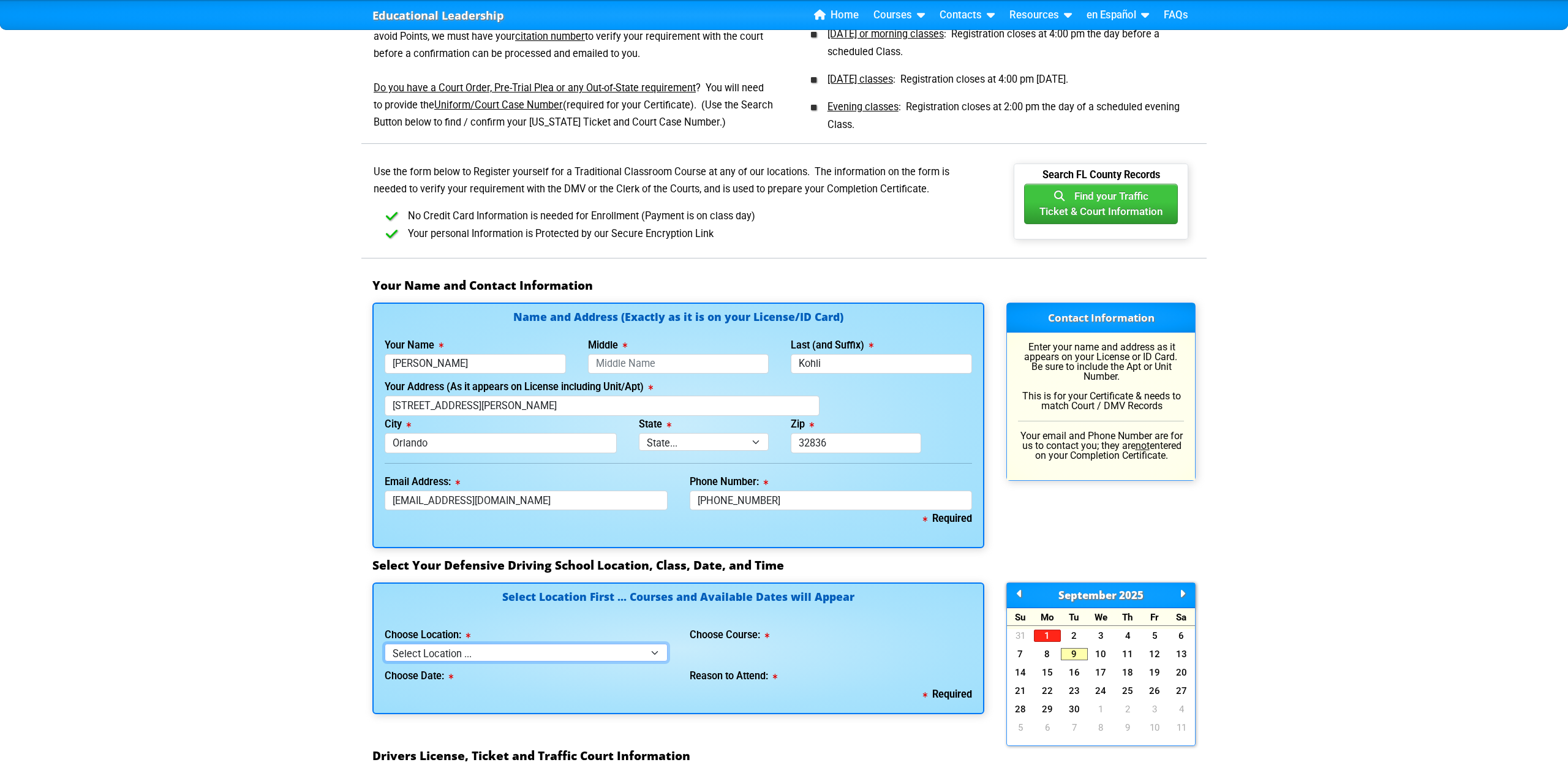
click at [455, 652] on select "Select Location ... Tampa Orlando Kissimmee Tampa - en español Kissimmee - en e…" at bounding box center [526, 653] width 283 height 18
select select "4"
click at [814, 649] on select "Select Course ... 4 Hour BDI Class (Basic Course & TCAC) 4 Hour Under 25 Class …" at bounding box center [830, 653] width 283 height 18
select select "8"
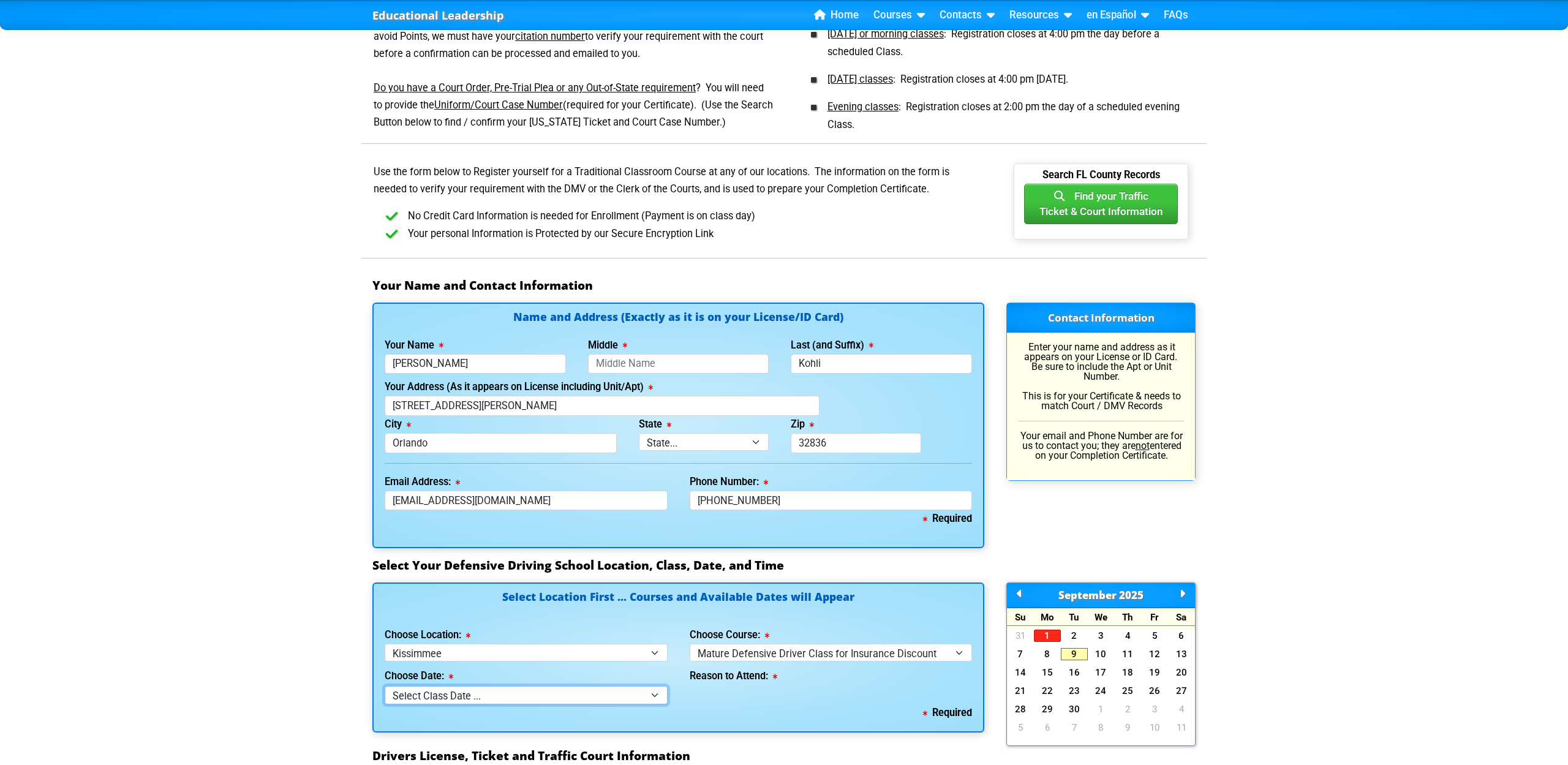
click at [531, 698] on select "Select Class Date ... Sep 10 -- (Wednesday from 9:30am-1:30pm)" at bounding box center [526, 694] width 283 height 18
select select "09/10/2025, 4"
click at [744, 694] on select "Select why you need to take class ... Mature Driver Insurance Discount (55+ Yea…" at bounding box center [830, 694] width 283 height 18
select select "Insurance Discount"
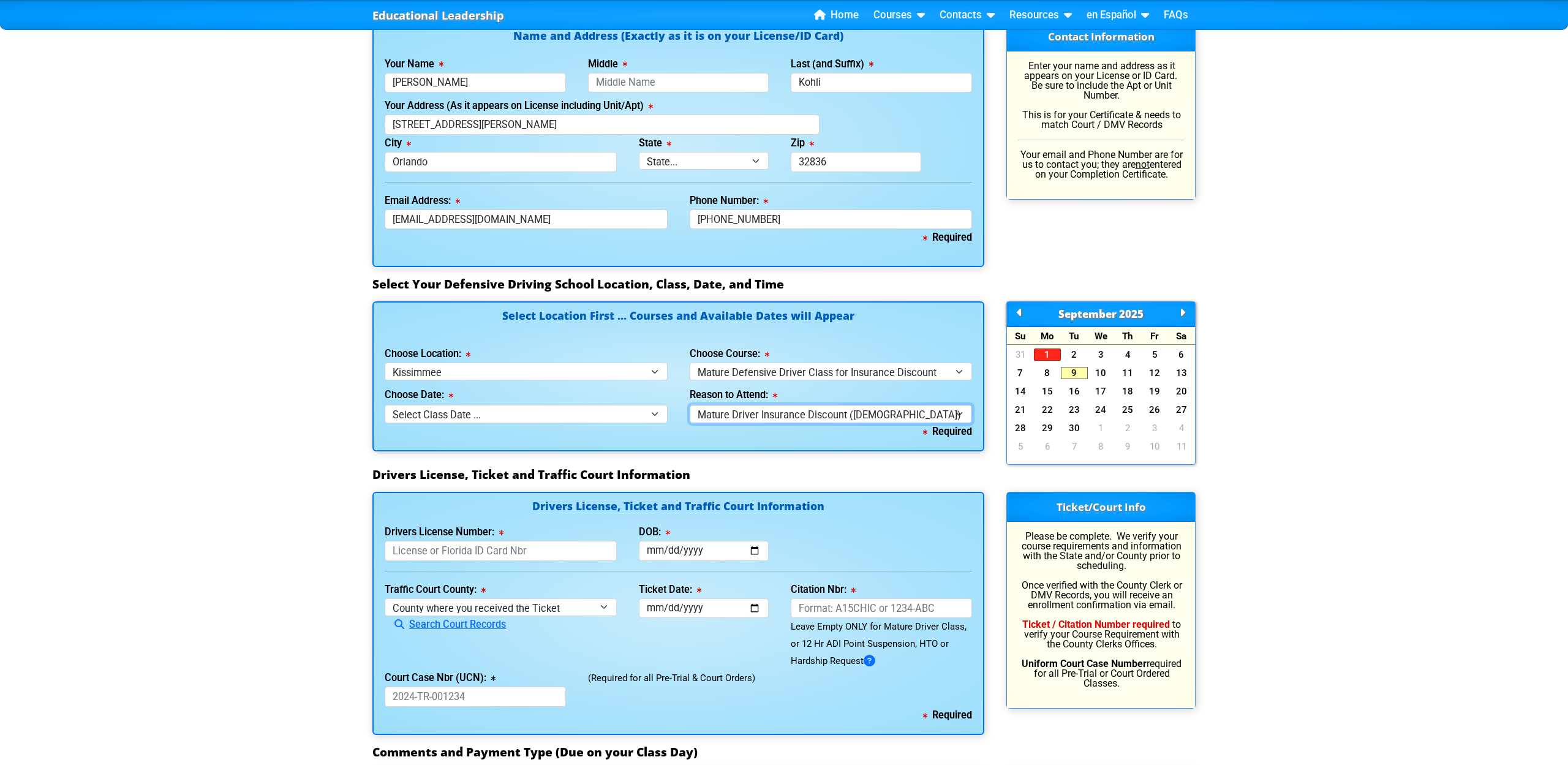
scroll to position [871, 0]
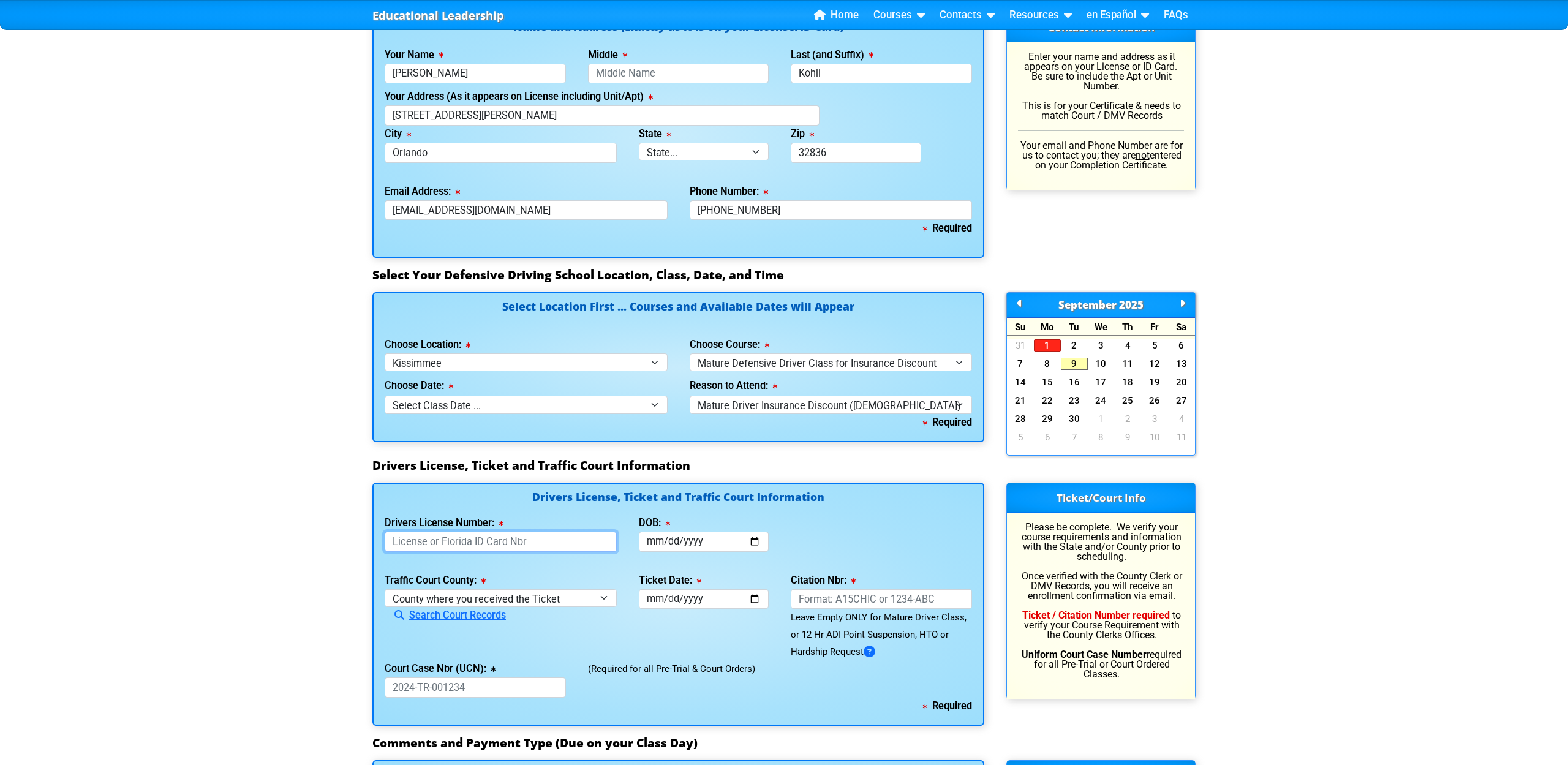
click at [512, 538] on input "Drivers License Number:" at bounding box center [501, 541] width 232 height 21
type input "K400060498610"
click at [649, 545] on input "DOB:" at bounding box center [705, 541] width 130 height 21
type input "1949-10-01"
click at [534, 601] on select "County where you received the Ticket Out of State Out of State - Georgia Out of…" at bounding box center [501, 598] width 232 height 18
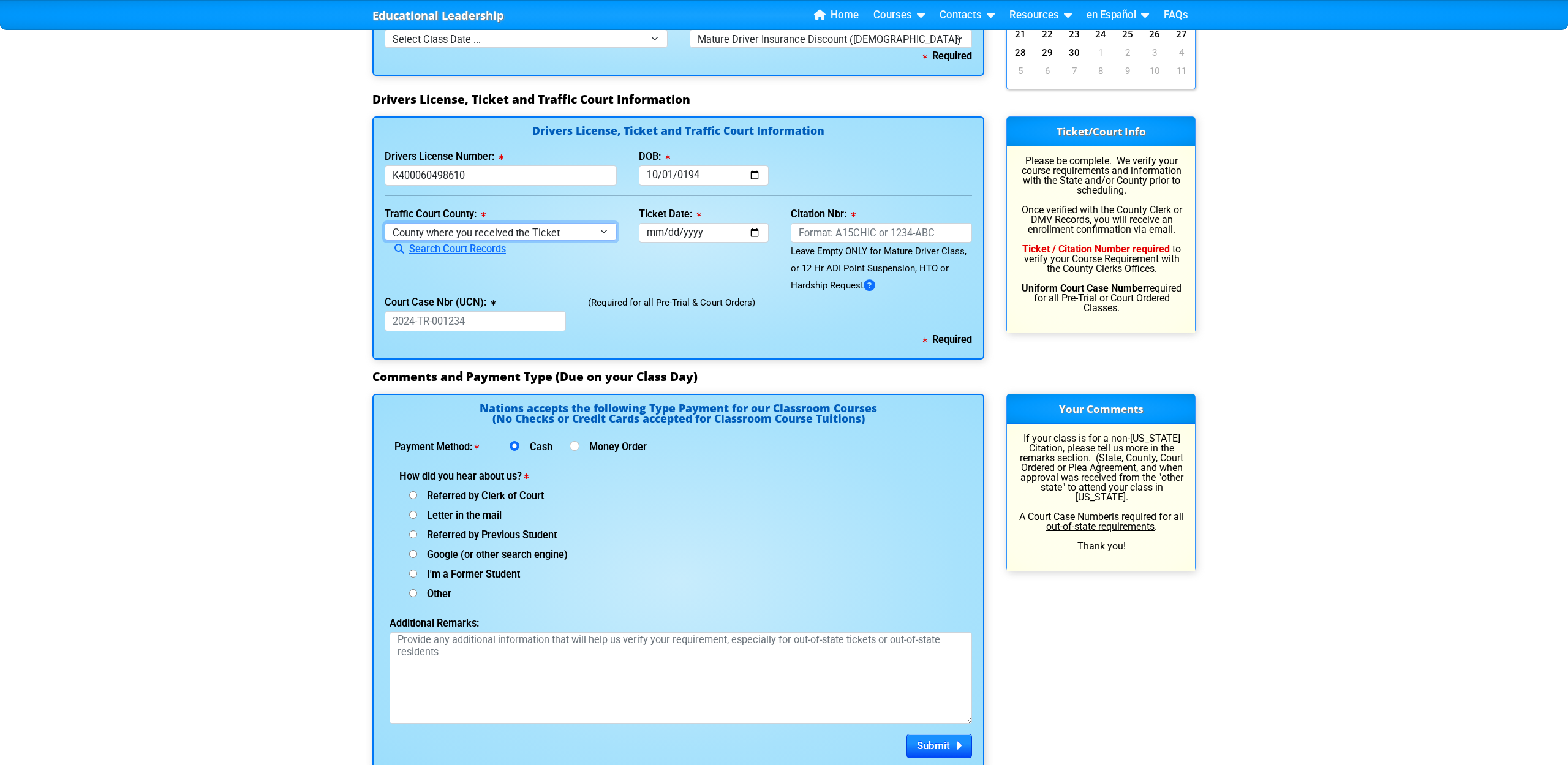
scroll to position [1251, 0]
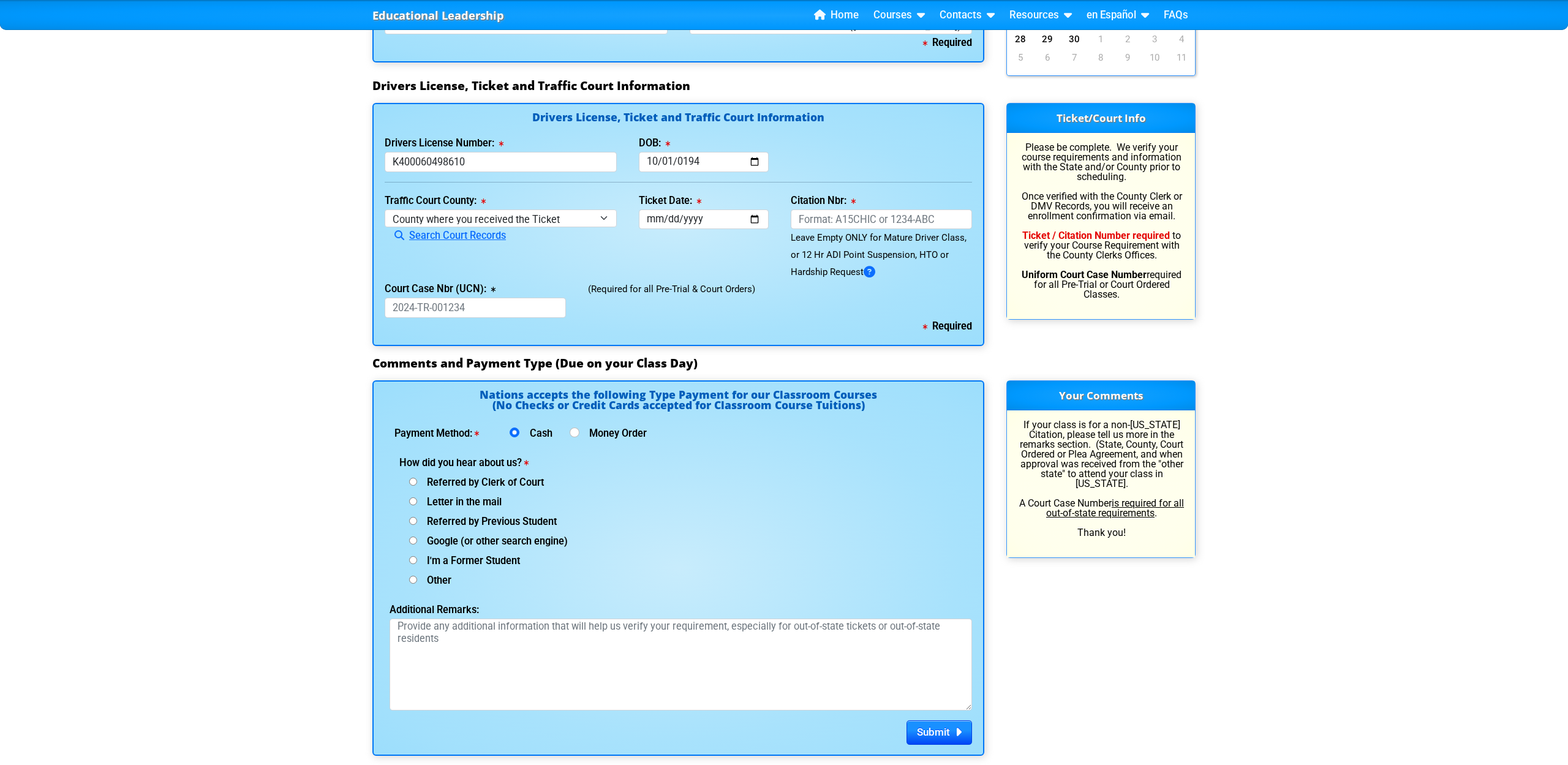
click at [415, 540] on input "Google (or other search engine)" at bounding box center [413, 540] width 8 height 8
radio input "true"
click at [944, 723] on button "Submit" at bounding box center [938, 732] width 65 height 24
